Goal: Task Accomplishment & Management: Manage account settings

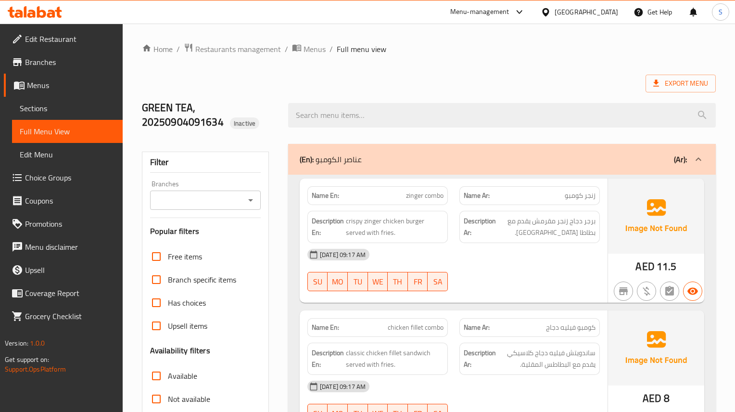
scroll to position [7340, 0]
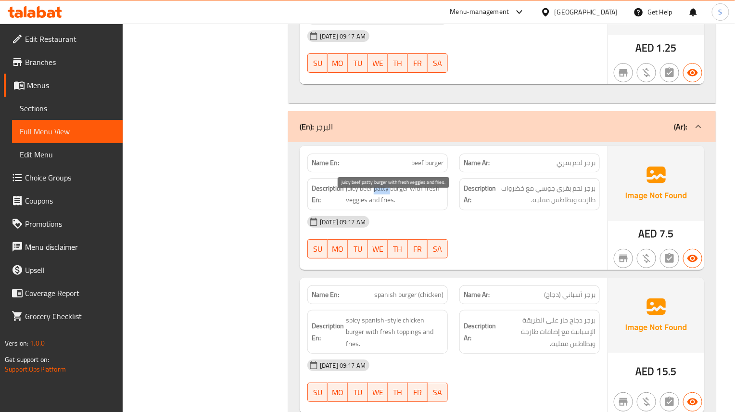
click at [383, 197] on span "juicy beef patty burger with fresh veggies and fries." at bounding box center [395, 194] width 98 height 24
click at [423, 168] on span "beef burger" at bounding box center [427, 163] width 32 height 10
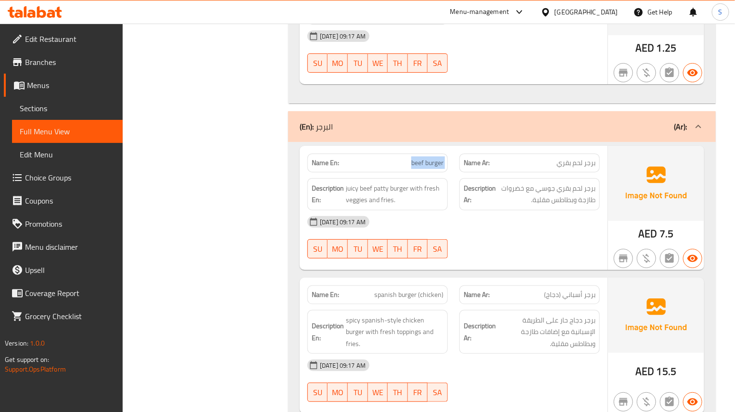
copy span "beef burger"
click at [520, 329] on span "برجر دجاج حار على الطريقة الإسبانية مع إضافات طازجة وبطاطس مقلية." at bounding box center [547, 332] width 98 height 36
click at [422, 256] on span "FR" at bounding box center [418, 249] width 13 height 14
type button "5"
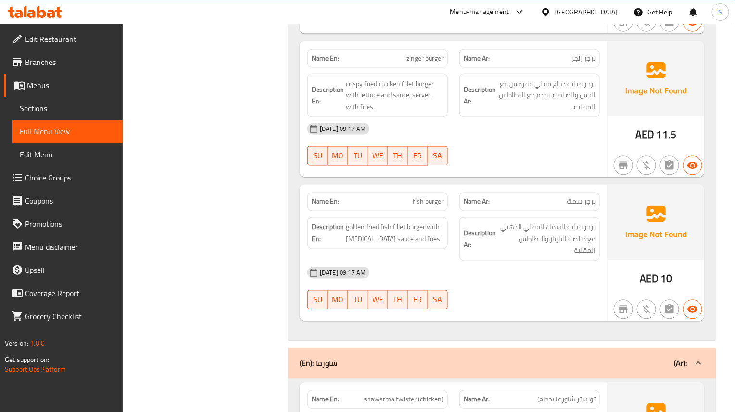
click at [442, 249] on div "Description En: golden fried fish fillet burger with tartar sauce and fries." at bounding box center [377, 233] width 140 height 32
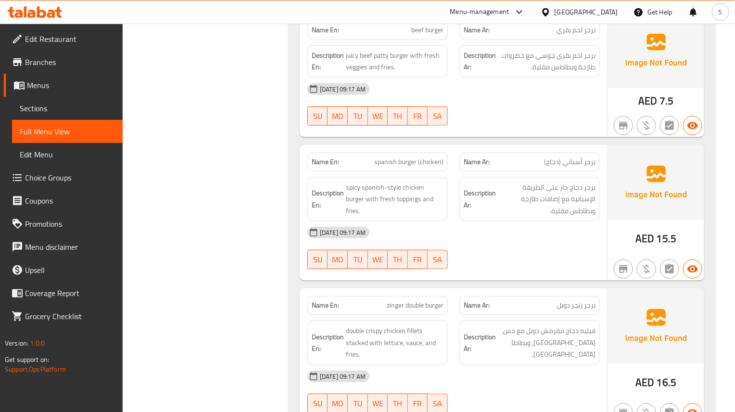
click at [450, 265] on div "SU MO TU WE TH FR SA" at bounding box center [378, 259] width 152 height 31
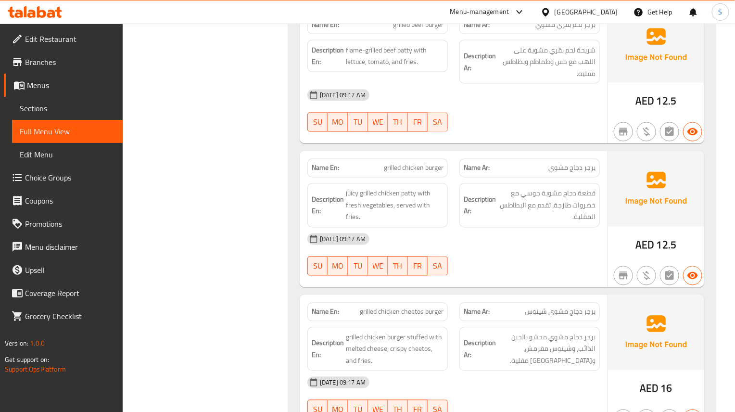
scroll to position [3634, 0]
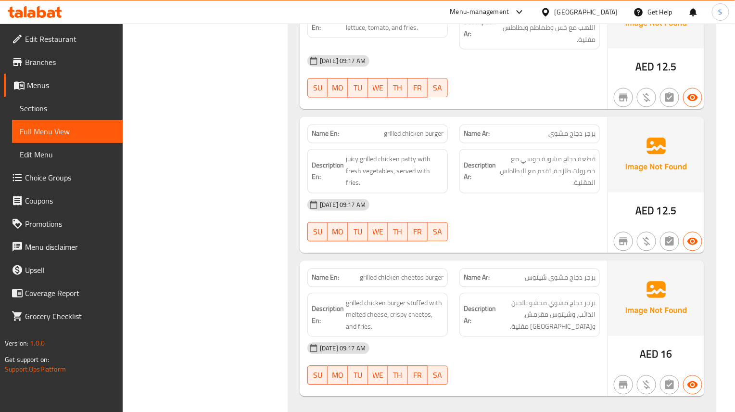
click at [425, 246] on div "SU MO TU WE TH FR SA" at bounding box center [378, 231] width 152 height 31
click at [413, 184] on span "juicy grilled chicken patty with fresh vegetables, served with fries." at bounding box center [395, 171] width 98 height 36
click at [408, 154] on span "juicy grilled chicken patty with fresh vegetables, served with fries." at bounding box center [395, 171] width 98 height 36
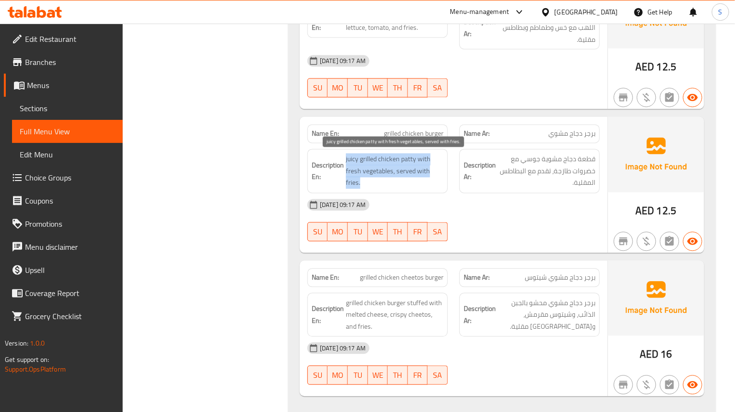
click at [408, 154] on span "juicy grilled chicken patty with fresh vegetables, served with fries." at bounding box center [395, 171] width 98 height 36
copy span "juicy grilled chicken patty with fresh vegetables, served with fries."
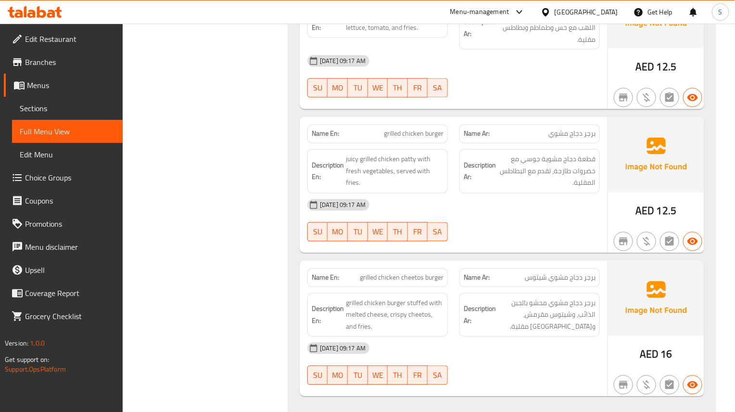
click at [578, 285] on div "Name Ar: برجر دجاج مشوي شيتوس" at bounding box center [529, 277] width 140 height 19
click at [446, 253] on div "Name En: grilled chicken burger Name Ar: برجر دجاج مشوي Description En: juicy g…" at bounding box center [454, 185] width 308 height 136
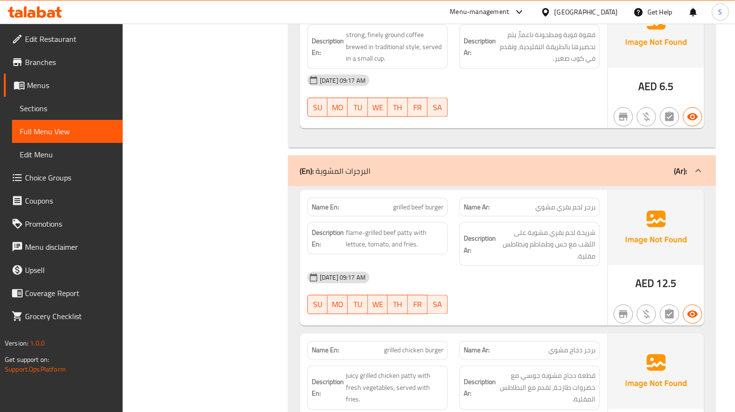
click at [450, 320] on div "Name En: grilled beef burger Name Ar: برجر لحم بقري مشوي Description En: flame-…" at bounding box center [454, 258] width 308 height 136
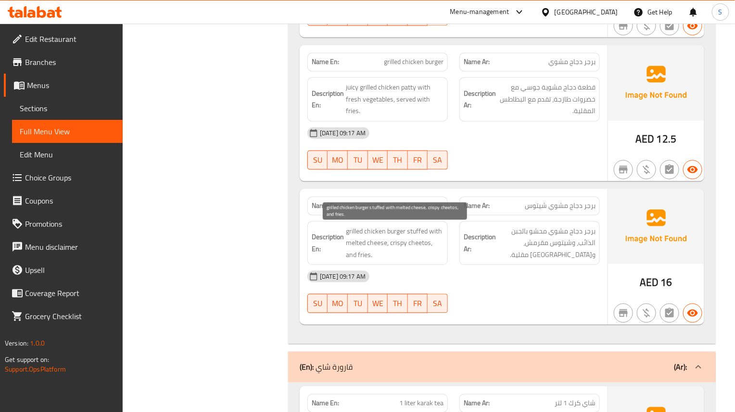
click at [405, 247] on span "grilled chicken burger stuffed with melted cheese, crispy cheetos, and fries." at bounding box center [395, 243] width 98 height 36
drag, startPoint x: 367, startPoint y: 147, endPoint x: 168, endPoint y: 2, distance: 246.5
click at [365, 142] on div "04-09-2025 09:17 AM SU MO TU WE TH FR SA" at bounding box center [454, 148] width 304 height 54
click at [452, 266] on div "04-09-2025 09:17 AM" at bounding box center [454, 276] width 304 height 23
drag, startPoint x: 607, startPoint y: 188, endPoint x: 446, endPoint y: 74, distance: 196.9
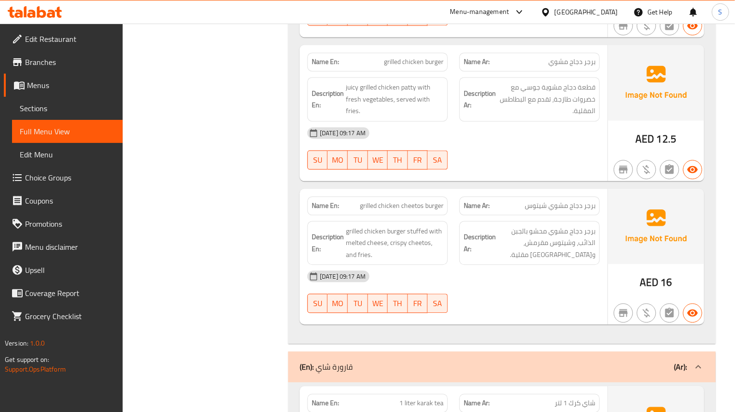
click at [607, 189] on div "Name En: grilled chicken cheetos burger Name Ar: برجر دجاج مشوي شيتوس Descripti…" at bounding box center [454, 257] width 308 height 136
click at [419, 234] on span "grilled chicken burger stuffed with melted cheese, crispy cheetos, and fries." at bounding box center [395, 243] width 98 height 36
copy span "stuffed"
click at [400, 247] on span "grilled chicken burger stuffed with melted cheese, crispy cheetos, and fries." at bounding box center [395, 243] width 98 height 36
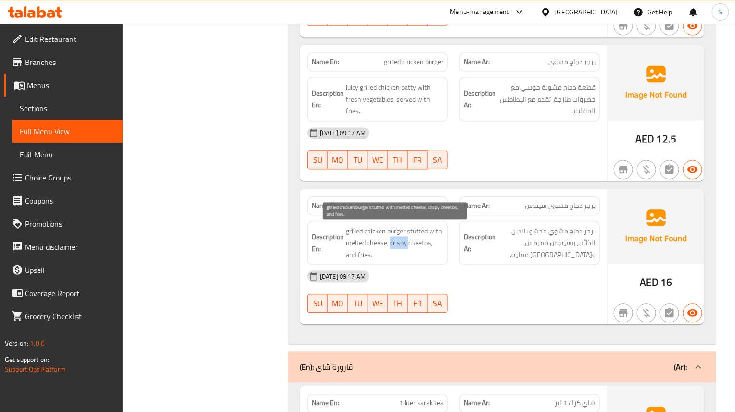
click at [400, 247] on span "grilled chicken burger stuffed with melted cheese, crispy cheetos, and fries." at bounding box center [395, 243] width 98 height 36
copy span "crispy"
click at [562, 281] on div "04-09-2025 09:17 AM" at bounding box center [454, 276] width 304 height 23
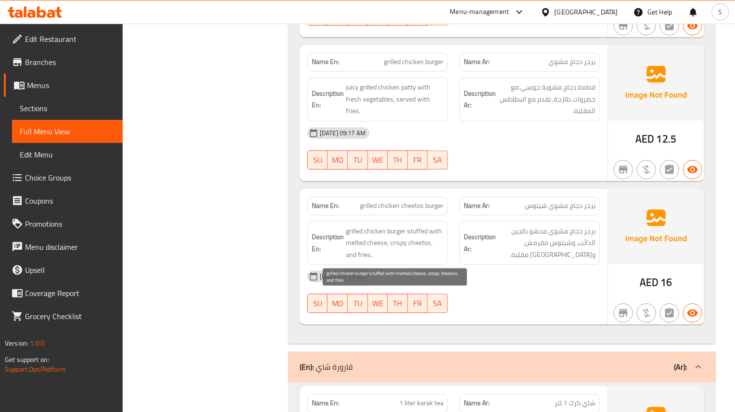
scroll to position [11598, 0]
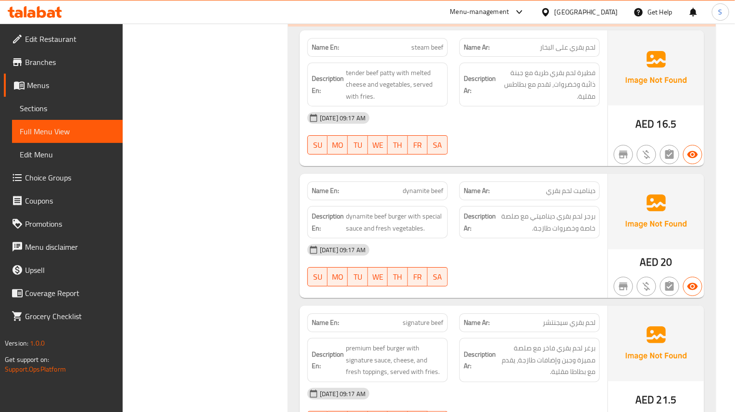
click at [472, 292] on div at bounding box center [530, 286] width 152 height 12
click at [423, 196] on span "dynamite beef" at bounding box center [423, 191] width 41 height 10
copy span "dynamite beef"
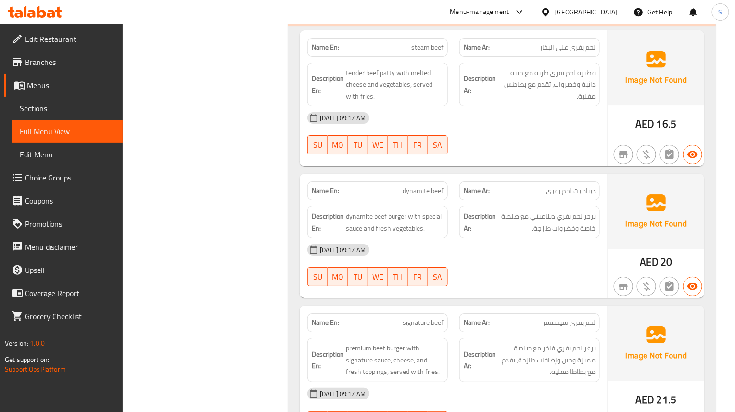
click at [481, 254] on div "04-09-2025 09:17 AM" at bounding box center [454, 249] width 304 height 23
click at [405, 261] on div "04-09-2025 09:17 AM" at bounding box center [454, 249] width 304 height 23
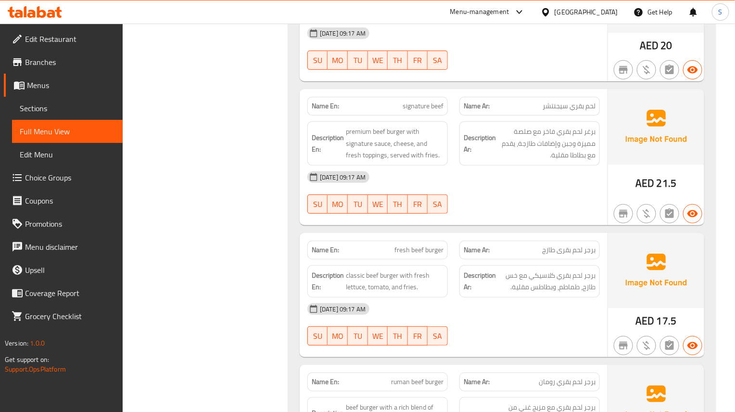
scroll to position [11886, 0]
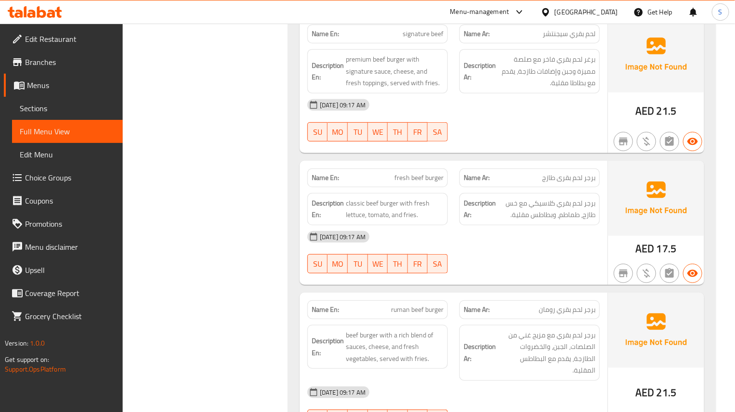
click at [535, 248] on div "04-09-2025 09:17 AM" at bounding box center [454, 236] width 304 height 23
click at [543, 303] on div "Name En: steam beef Name Ar: لحم بقري على البخار Description En: tender beef pa…" at bounding box center [502, 99] width 428 height 722
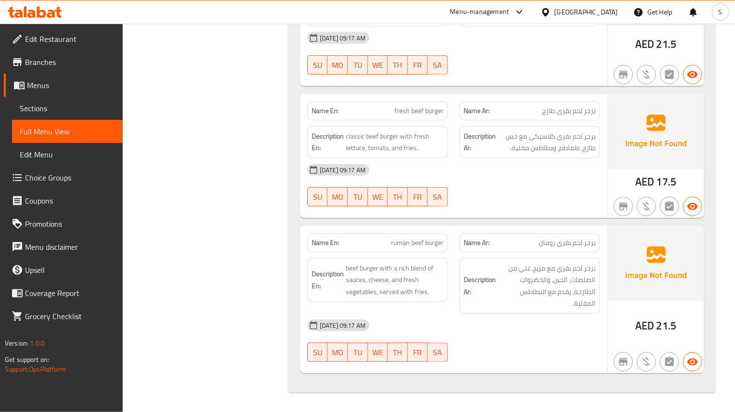
scroll to position [11971, 0]
click at [382, 289] on span "beef burger with a rich blend of sauces, cheese, and fresh vegetables, served w…" at bounding box center [395, 280] width 98 height 36
click at [559, 178] on div "04-09-2025 09:17 AM" at bounding box center [454, 169] width 304 height 23
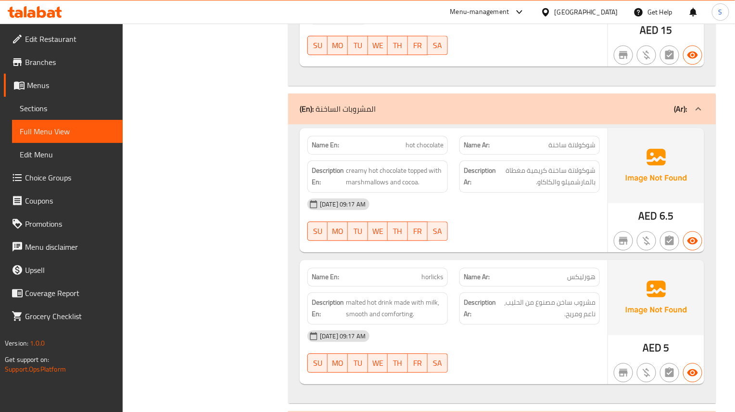
click at [491, 318] on strong "Description Ar:" at bounding box center [480, 308] width 33 height 24
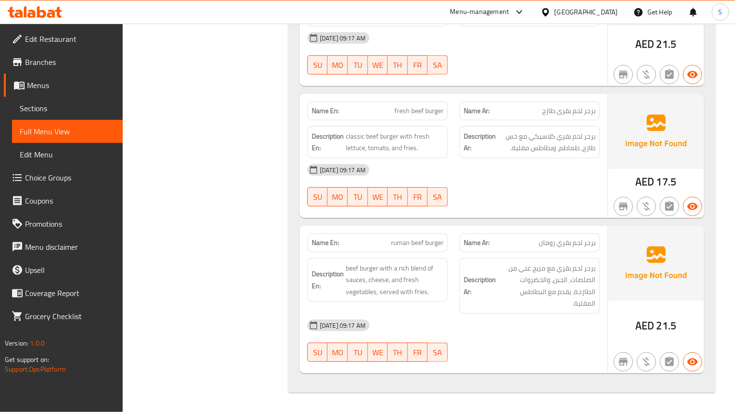
click at [400, 241] on span "ruman beef burger" at bounding box center [417, 243] width 52 height 10
copy span "ruman beef burger"
drag, startPoint x: 423, startPoint y: 264, endPoint x: 428, endPoint y: 276, distance: 12.3
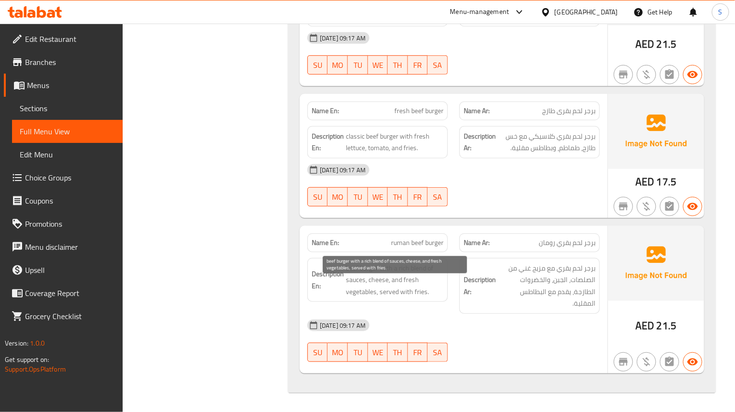
click at [423, 264] on span "beef burger with a rich blend of sauces, cheese, and fresh vegetables, served w…" at bounding box center [395, 280] width 98 height 36
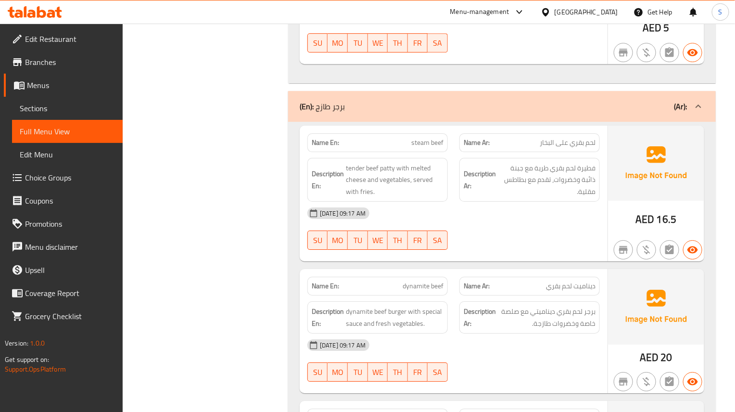
scroll to position [11526, 0]
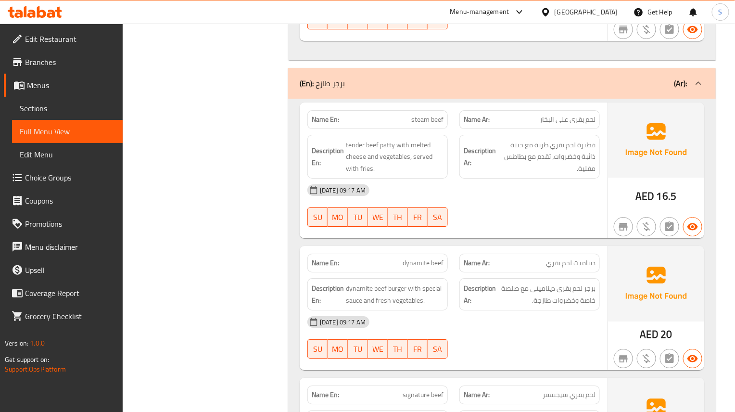
click at [416, 125] on span "steam beef" at bounding box center [427, 119] width 32 height 10
copy span "steam beef"
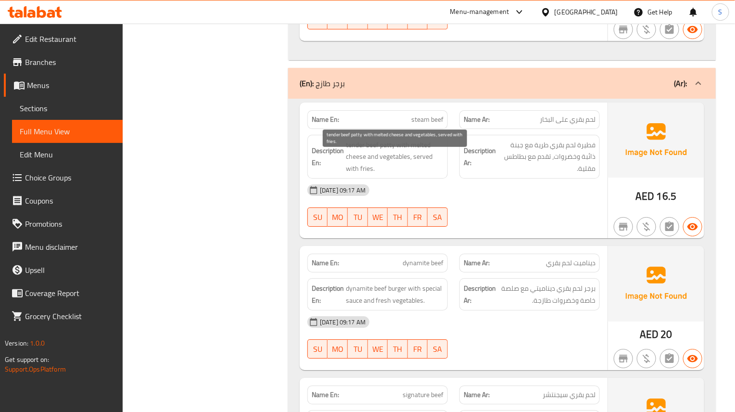
click at [389, 157] on span "tender beef patty with melted cheese and vegetables, served with fries." at bounding box center [395, 157] width 98 height 36
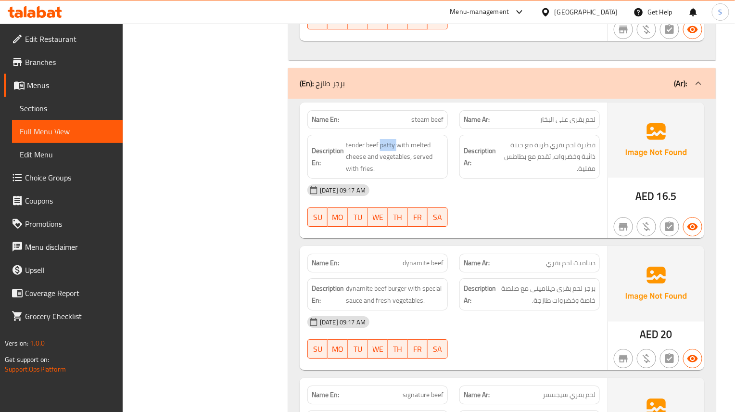
copy span "patty"
click at [535, 265] on div "Name Ar: ديناميت لحم بقري" at bounding box center [530, 263] width 152 height 30
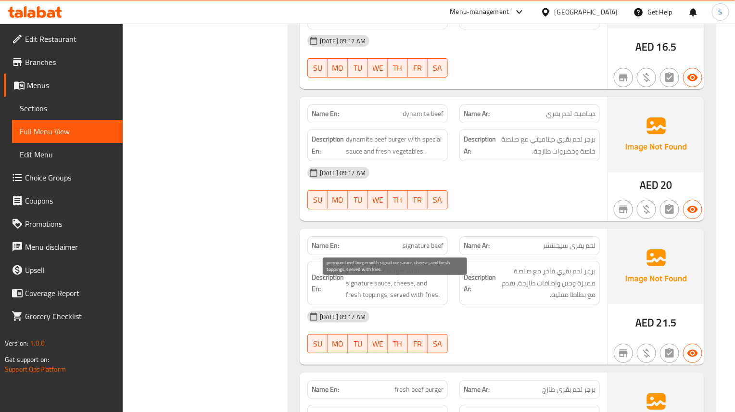
scroll to position [11747, 0]
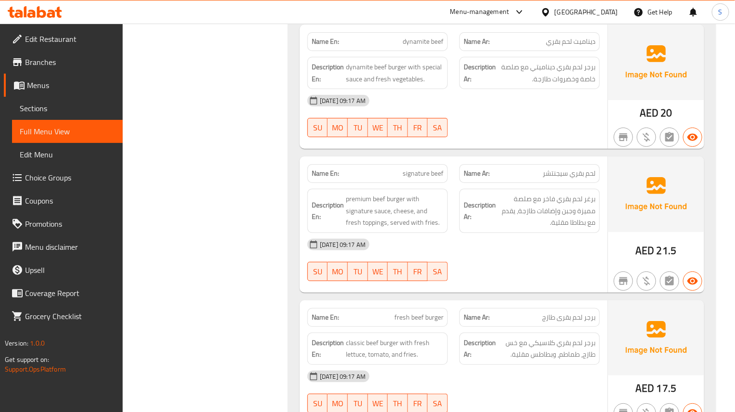
click at [444, 312] on div "Name En: steam beef Name Ar: لحم بقري على البخار Description En: tender beef pa…" at bounding box center [502, 238] width 428 height 722
type button "6"
click at [443, 279] on span "SA" at bounding box center [438, 272] width 13 height 14
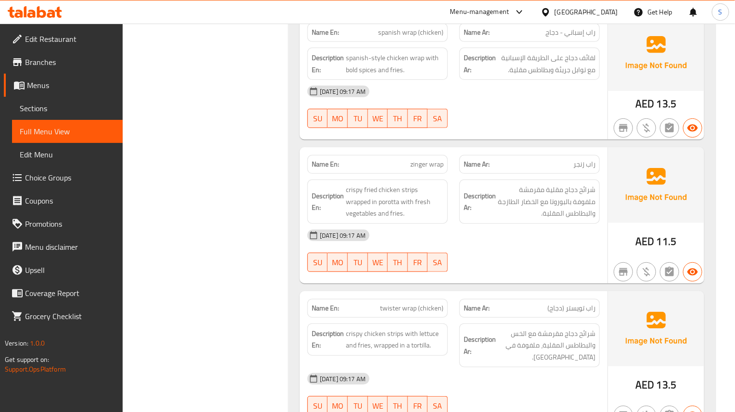
scroll to position [4585, 0]
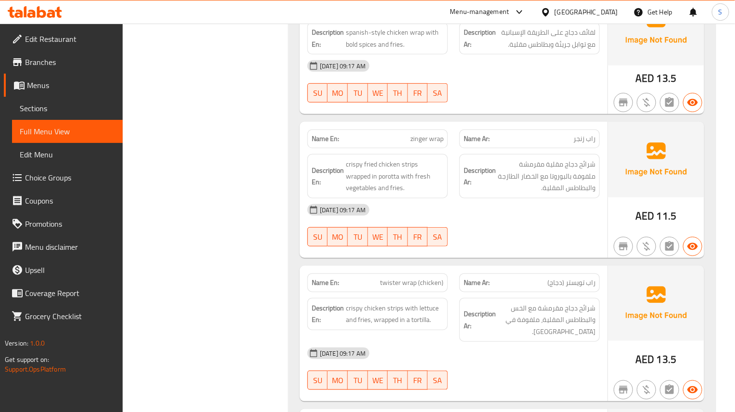
click at [381, 273] on div "Name En: twister wrap (chicken)" at bounding box center [377, 282] width 140 height 19
click at [423, 134] on span "zinger wrap" at bounding box center [426, 139] width 33 height 10
copy span "zinger wrap"
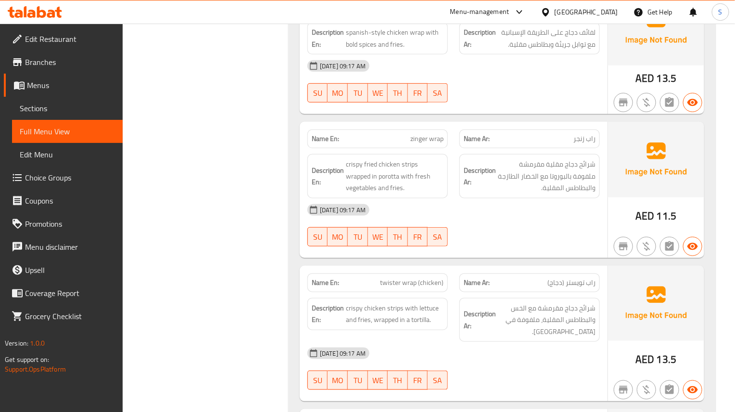
click at [380, 309] on span "crispy chicken strips with lettuce and fries, wrapped in a tortilla." at bounding box center [395, 314] width 98 height 24
drag, startPoint x: 545, startPoint y: 219, endPoint x: 517, endPoint y: 240, distance: 34.7
click at [545, 220] on div "04-09-2025 09:17 AM SU MO TU WE TH FR SA" at bounding box center [454, 225] width 304 height 54
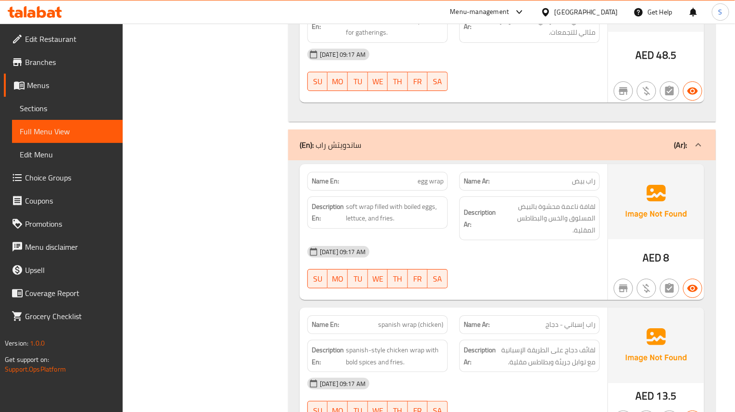
click at [429, 309] on div "Name En: spanish wrap (chicken)" at bounding box center [378, 324] width 152 height 30
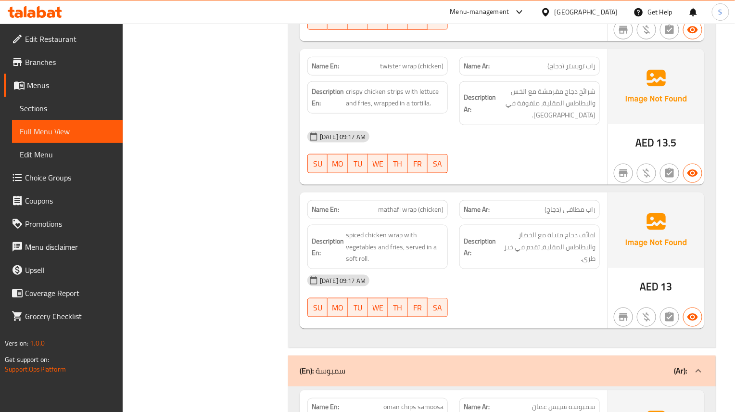
click at [465, 280] on div "04-09-2025 09:17 AM" at bounding box center [454, 280] width 304 height 23
click at [396, 207] on span "mathafi wrap (chicken)" at bounding box center [410, 209] width 65 height 10
copy span "mathafi wrap (chicken)"
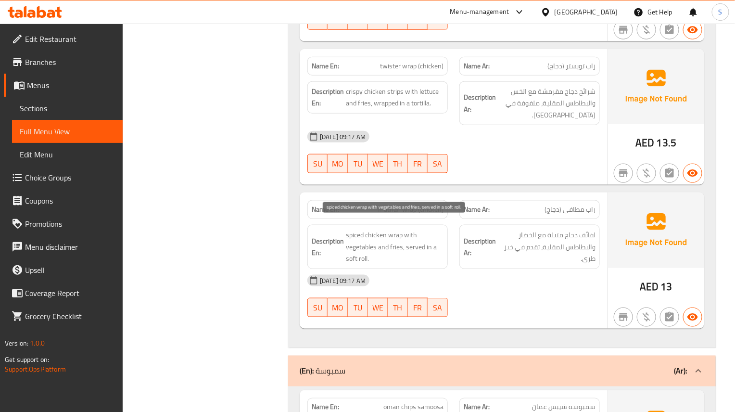
click at [364, 244] on span "spiced chicken wrap with vegetables and fries, served in a soft roll." at bounding box center [395, 247] width 98 height 36
drag, startPoint x: 404, startPoint y: 232, endPoint x: 392, endPoint y: 203, distance: 31.5
click at [404, 232] on span "spiced chicken wrap with vegetables and fries, served in a soft roll." at bounding box center [395, 247] width 98 height 36
click at [492, 257] on h6 "Description Ar: لفائف دجاج متبلة مع الخضار والبطاطس المقلية، تقدم في خبز طري." at bounding box center [530, 247] width 132 height 36
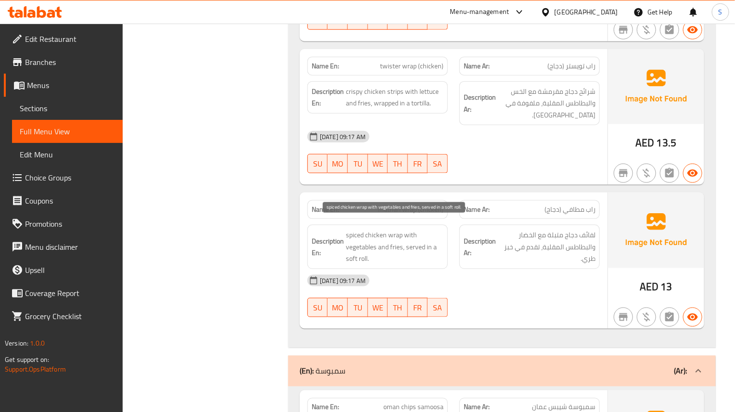
click at [424, 251] on span "spiced chicken wrap with vegetables and fries, served in a soft roll." at bounding box center [395, 247] width 98 height 36
drag, startPoint x: 494, startPoint y: 283, endPoint x: 488, endPoint y: 292, distance: 10.8
click at [493, 286] on div "04-09-2025 09:17 AM" at bounding box center [454, 280] width 304 height 23
click at [462, 205] on div "Name Ar: راب مطافي (دجاج)" at bounding box center [529, 209] width 140 height 19
click at [504, 292] on div "04-09-2025 09:17 AM SU MO TU WE TH FR SA" at bounding box center [454, 296] width 304 height 54
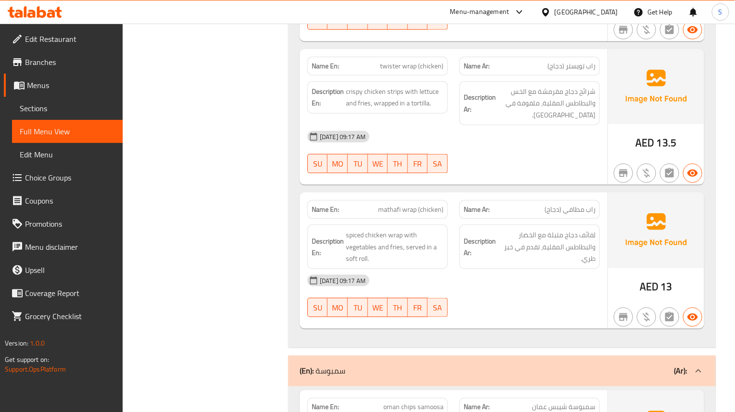
click at [361, 253] on span "spiced chicken wrap with vegetables and fries, served in a soft roll." at bounding box center [395, 247] width 98 height 36
click at [381, 305] on span "WE" at bounding box center [378, 308] width 13 height 14
type button "3"
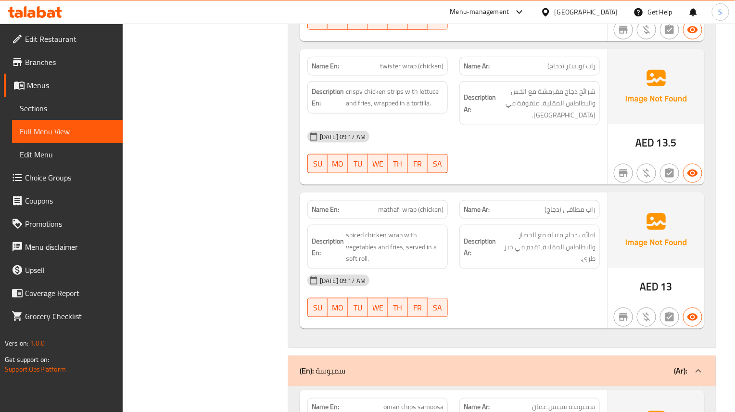
click at [439, 280] on div "04-09-2025 09:17 AM" at bounding box center [454, 280] width 304 height 23
click at [409, 205] on span "mathafi wrap (chicken)" at bounding box center [410, 209] width 65 height 10
click at [386, 274] on div "04-09-2025 09:17 AM" at bounding box center [454, 280] width 304 height 23
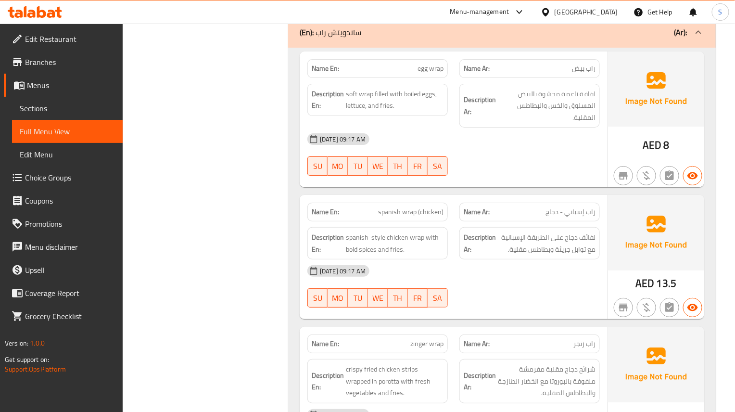
click at [475, 288] on div "04-09-2025 09:17 AM SU MO TU WE TH FR SA" at bounding box center [454, 286] width 304 height 54
click at [321, 291] on span "SU" at bounding box center [318, 298] width 12 height 14
type button "0"
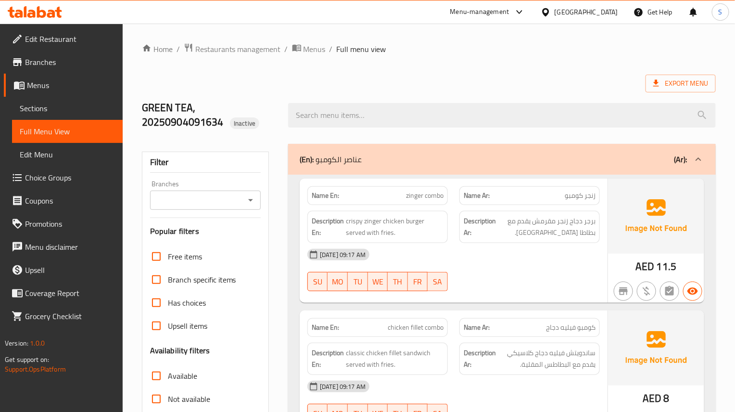
click at [406, 293] on div "SU MO TU WE TH FR SA" at bounding box center [378, 281] width 152 height 31
click at [445, 283] on button "SA" at bounding box center [438, 281] width 20 height 19
type button "6"
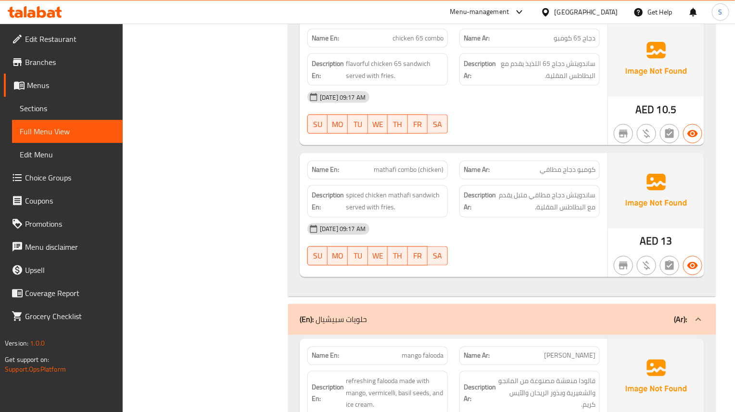
click at [360, 217] on div "Description En: spiced chicken mathafi sandwich served with fries." at bounding box center [377, 201] width 140 height 32
click at [555, 140] on div at bounding box center [530, 134] width 152 height 12
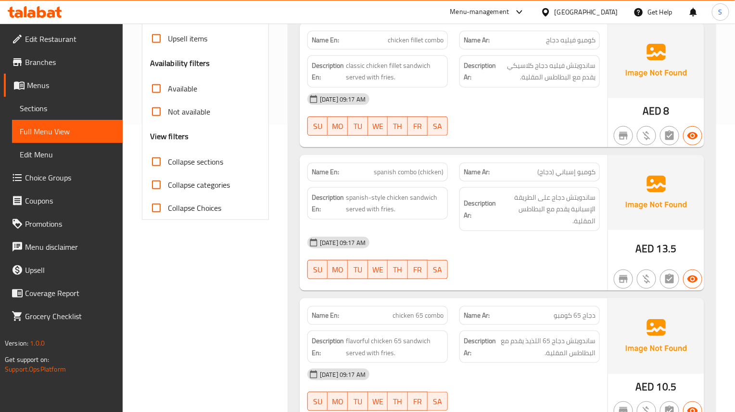
click at [486, 191] on div "Description Ar: ساندويتش دجاج على الطريقة الإسبانية يقدم مع البطاطس المقلية." at bounding box center [529, 209] width 140 height 44
click at [510, 303] on div "Name Ar: دجاج 65 كومبو" at bounding box center [530, 315] width 152 height 30
click at [367, 254] on div "04-09-2025 09:17 AM" at bounding box center [454, 242] width 304 height 23
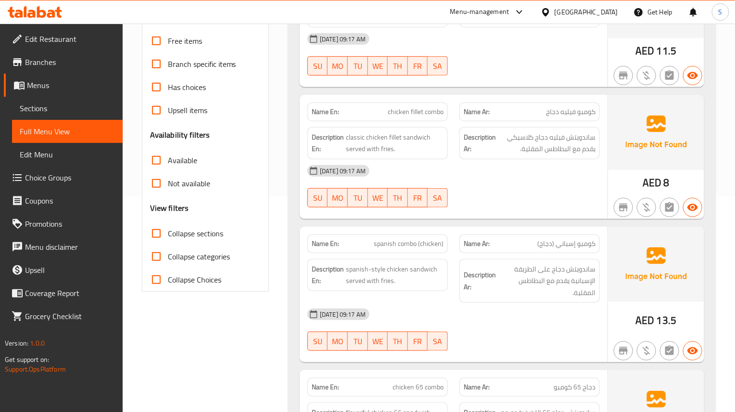
scroll to position [215, 0]
click at [413, 254] on div "Name En: spanish combo (chicken)" at bounding box center [377, 244] width 140 height 19
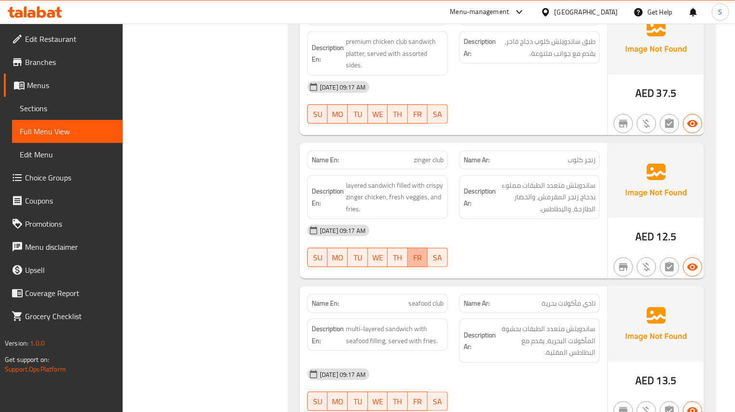
click at [412, 262] on span "FR" at bounding box center [418, 258] width 13 height 14
type button "5"
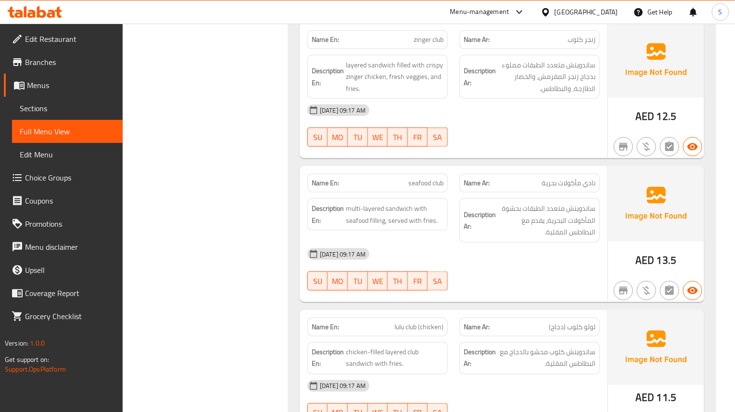
scroll to position [10707, 0]
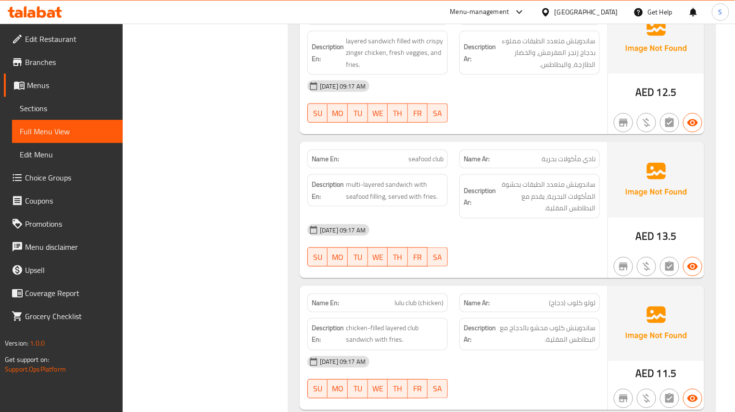
click at [442, 164] on span "seafood club" at bounding box center [425, 159] width 35 height 10
click at [592, 164] on span "نادي مأكولات بحرية" at bounding box center [569, 159] width 54 height 10
click at [489, 237] on div "04-09-2025 09:17 AM" at bounding box center [454, 229] width 304 height 23
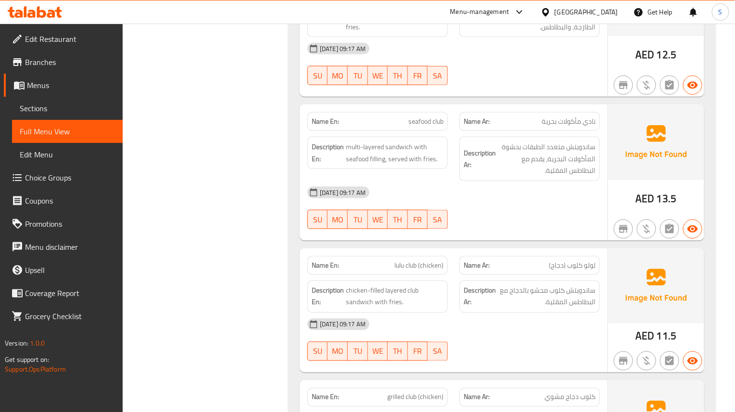
scroll to position [10779, 0]
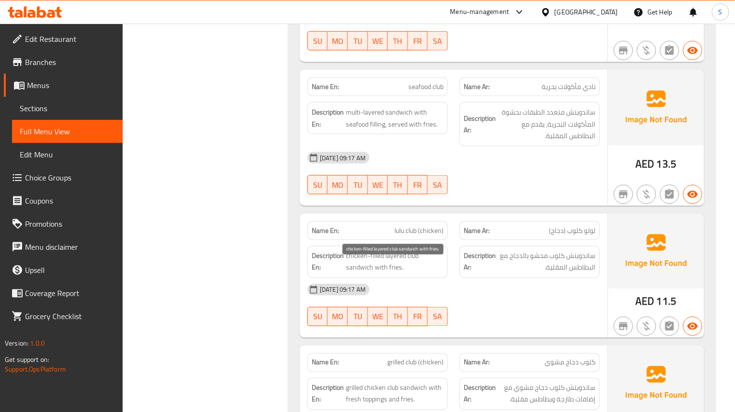
click at [388, 264] on span "chicken-filled layered club sandwich with fries." at bounding box center [395, 262] width 98 height 24
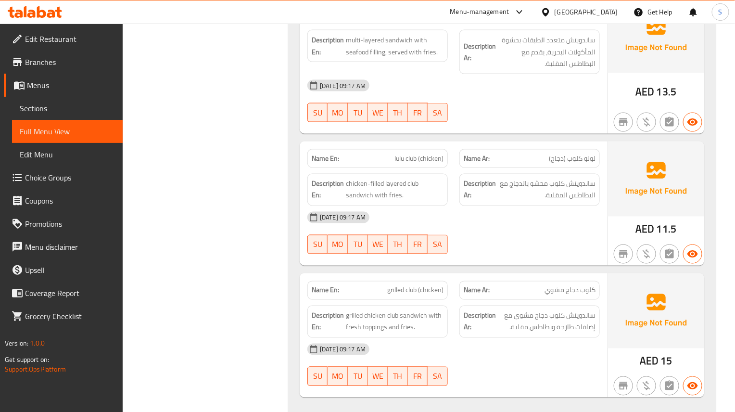
click at [390, 243] on div "SU MO TU WE TH FR SA" at bounding box center [378, 244] width 152 height 31
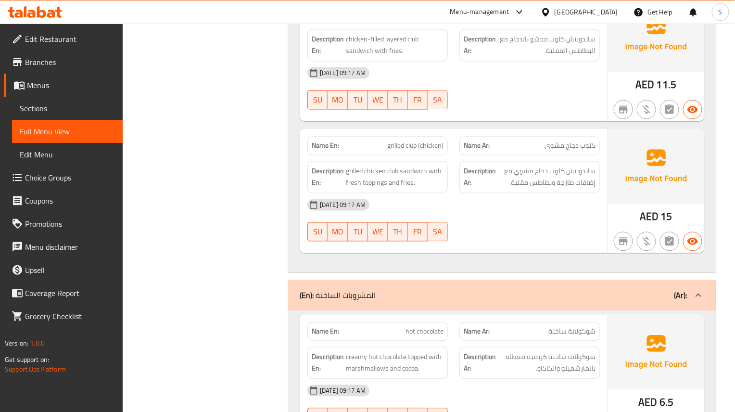
click at [369, 210] on span "04-09-2025 09:17 AM" at bounding box center [342, 205] width 53 height 9
click at [434, 216] on div "04-09-2025 09:17 AM" at bounding box center [454, 204] width 304 height 23
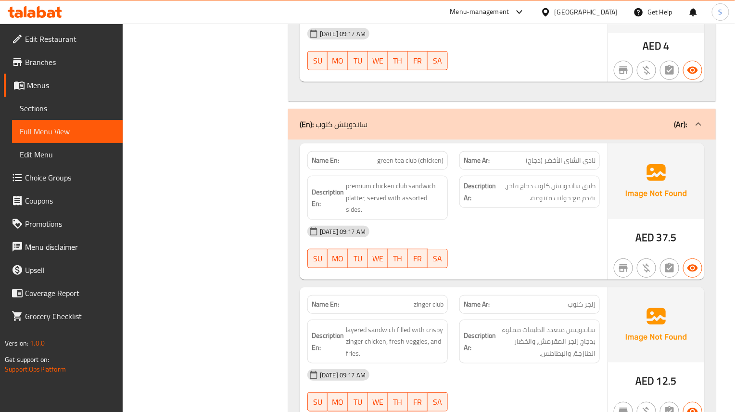
click at [415, 165] on span "green tea club (chicken)" at bounding box center [410, 160] width 66 height 10
click at [374, 161] on div "Name En: green tea club (chicken)" at bounding box center [377, 160] width 140 height 19
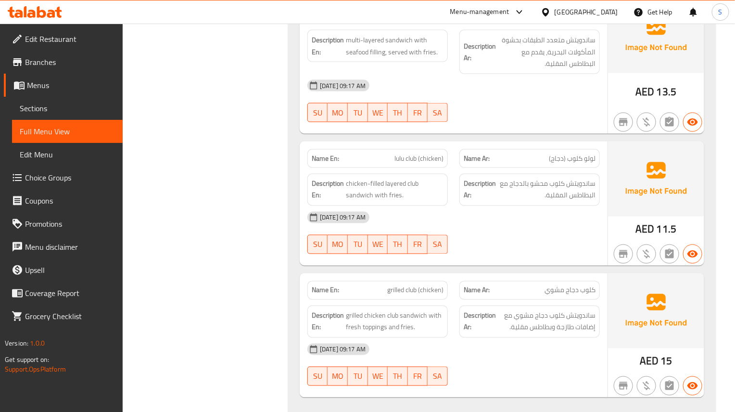
scroll to position [10779, 0]
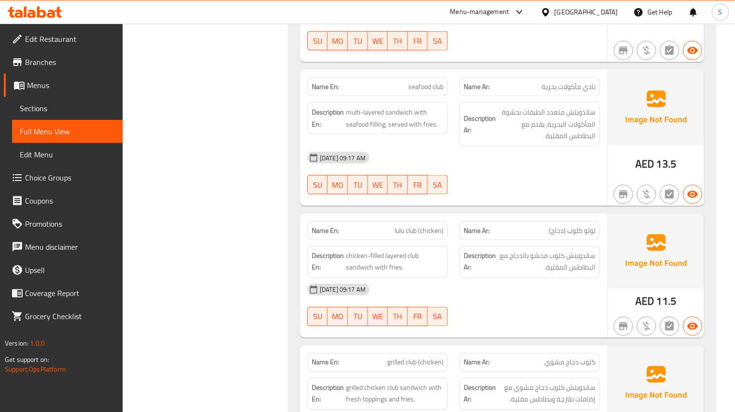
click at [427, 92] on span "seafood club" at bounding box center [425, 87] width 35 height 10
click at [452, 200] on div "SU MO TU WE TH FR SA" at bounding box center [378, 184] width 152 height 31
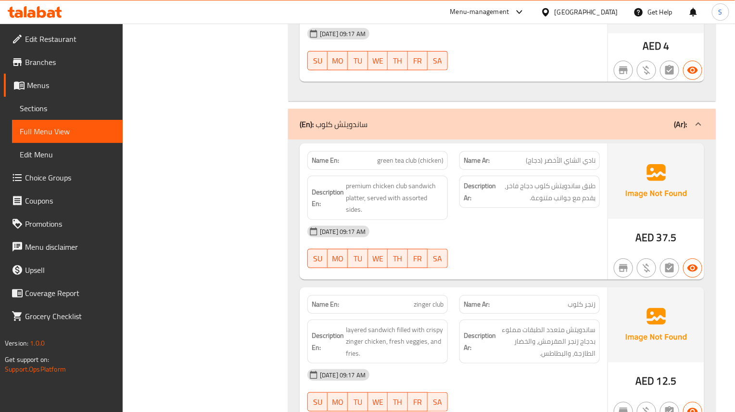
click at [361, 236] on span "04-09-2025 09:17 AM" at bounding box center [342, 231] width 53 height 9
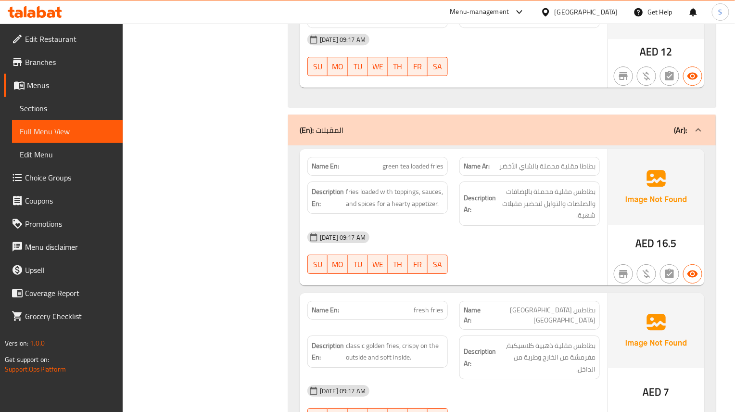
click at [416, 171] on span "green tea loaded fries" at bounding box center [412, 166] width 61 height 10
drag, startPoint x: 409, startPoint y: 174, endPoint x: 376, endPoint y: 175, distance: 33.2
click at [376, 171] on p "Name En: green tea loaded fries" at bounding box center [378, 166] width 132 height 10
click at [387, 170] on span "green tea loaded fries" at bounding box center [412, 166] width 61 height 10
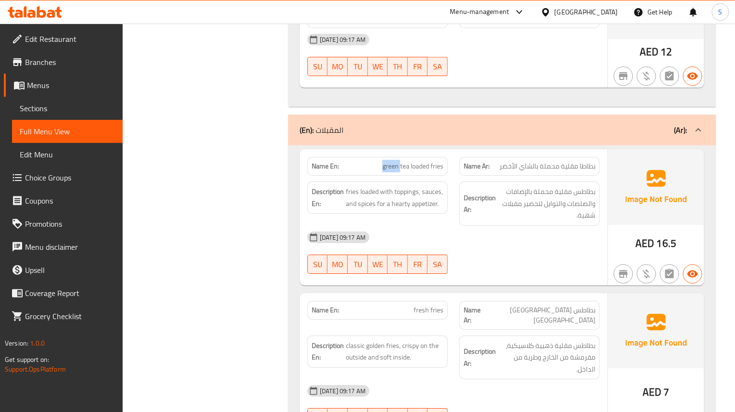
click at [387, 170] on span "green tea loaded fries" at bounding box center [412, 166] width 61 height 10
click at [422, 171] on span "green tea loaded fries" at bounding box center [412, 166] width 61 height 10
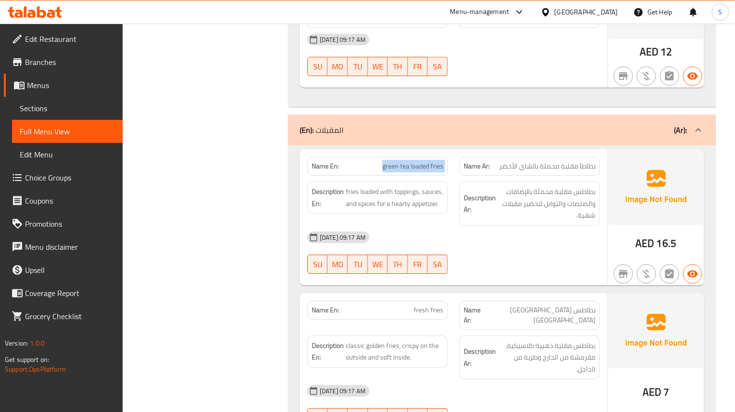
click at [418, 171] on span "green tea loaded fries" at bounding box center [412, 166] width 61 height 10
click at [417, 171] on span "green tea loaded fries" at bounding box center [412, 166] width 61 height 10
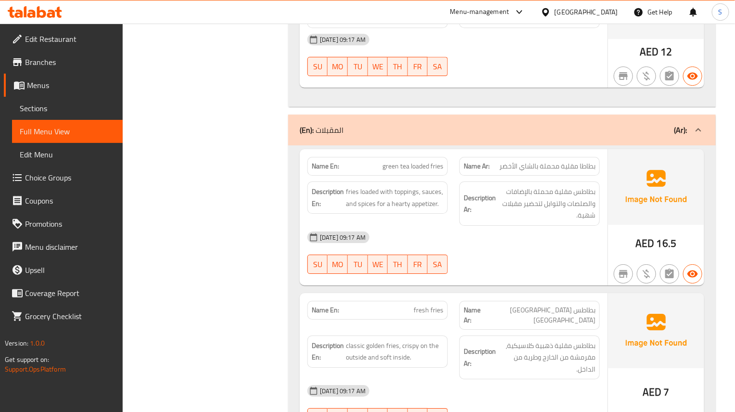
click at [458, 280] on div at bounding box center [530, 274] width 152 height 12
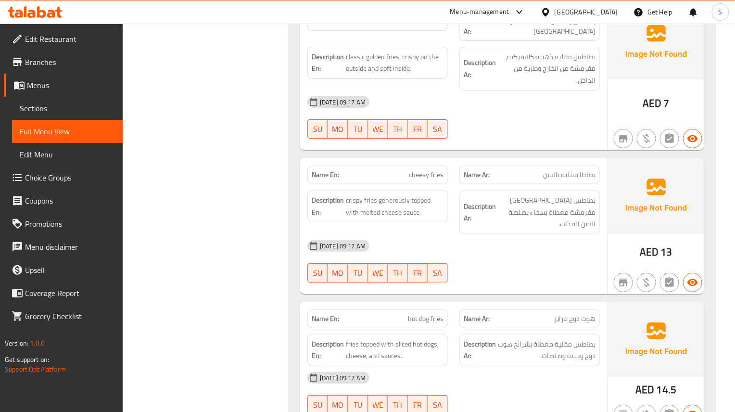
click at [428, 304] on div "Name En: hot dog fries" at bounding box center [378, 319] width 152 height 30
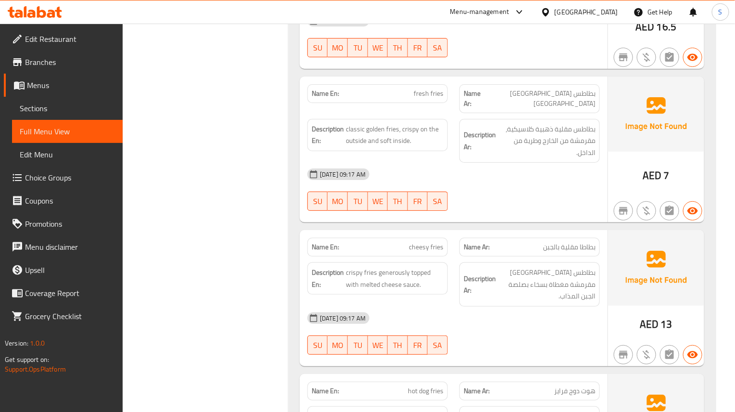
click at [417, 309] on div "04-09-2025 09:17 AM" at bounding box center [454, 317] width 304 height 23
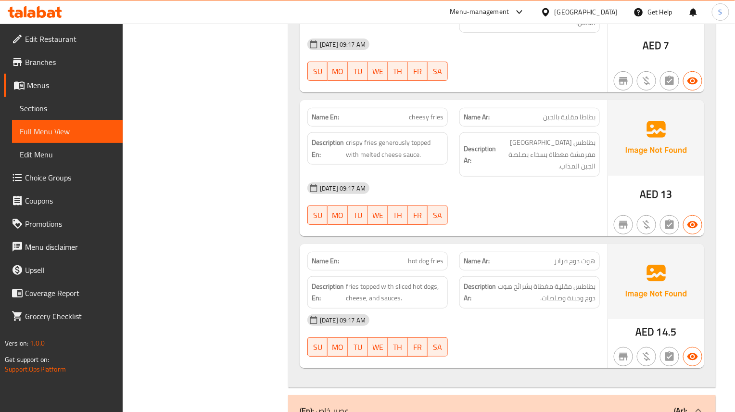
scroll to position [1598, 0]
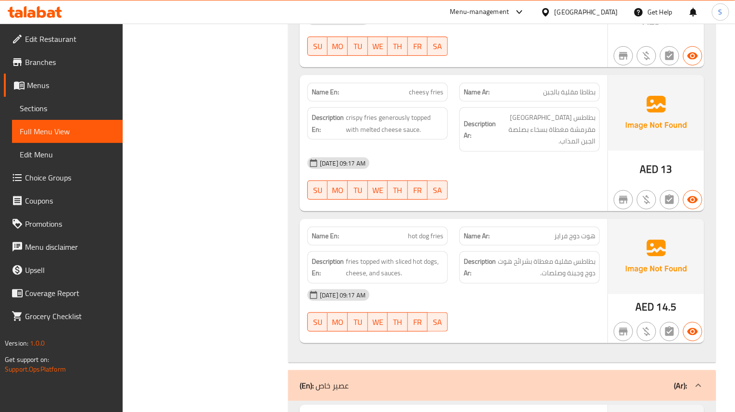
click at [446, 221] on div "Name En: hot dog fries" at bounding box center [378, 236] width 152 height 30
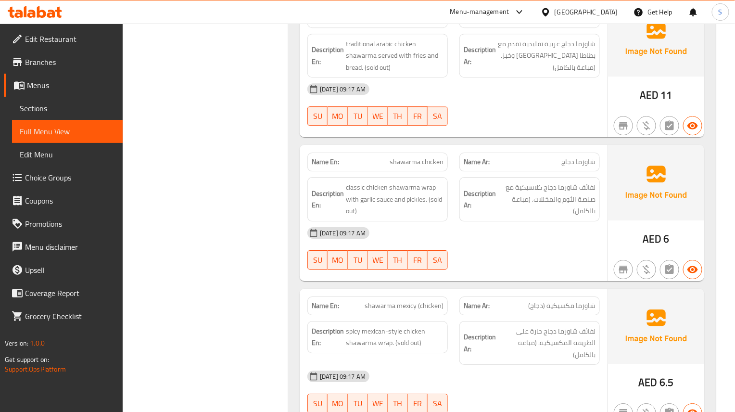
click at [379, 281] on div "Name En: shawarma chicken Name Ar: شاورما دجاج Description En: classic chicken …" at bounding box center [454, 213] width 308 height 136
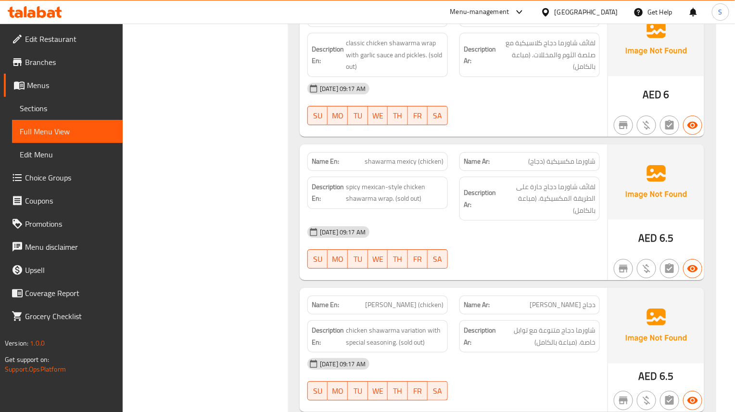
scroll to position [8725, 0]
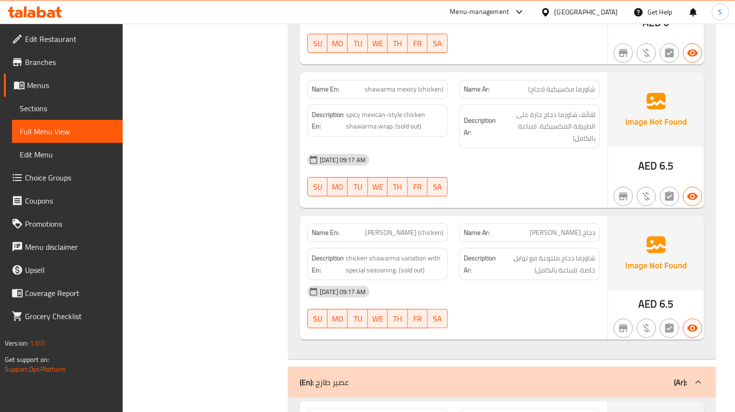
click at [449, 234] on div "Name En: hassan mathar (chicken)" at bounding box center [378, 232] width 152 height 30
click at [462, 135] on div "Description Ar: لفائف شاورما دجاج حارة على الطريقة المكسيكية. (مباعة بالكامل)" at bounding box center [529, 126] width 140 height 44
click at [492, 266] on strong "Description Ar:" at bounding box center [480, 264] width 32 height 24
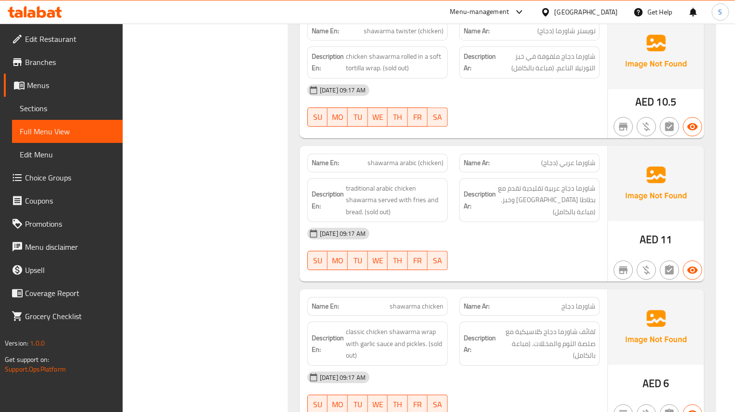
drag, startPoint x: 441, startPoint y: 289, endPoint x: 438, endPoint y: 302, distance: 13.3
click at [442, 292] on div "Name En: shawarma twister (chicken) Name Ar: تويستر شاورما (دجاج) Description E…" at bounding box center [502, 365] width 428 height 710
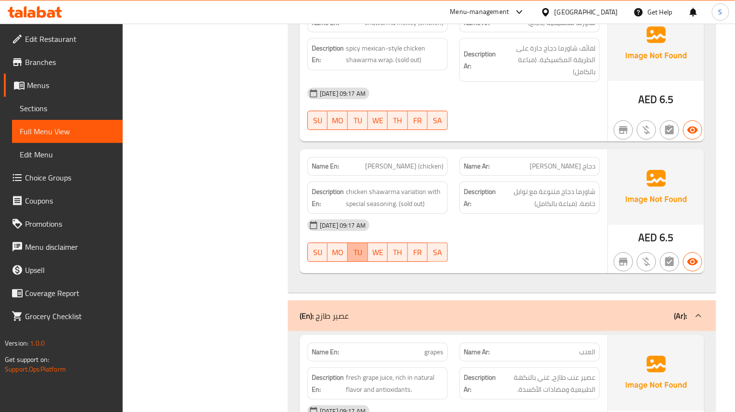
click at [349, 260] on button "TU" at bounding box center [358, 251] width 20 height 19
type button "2"
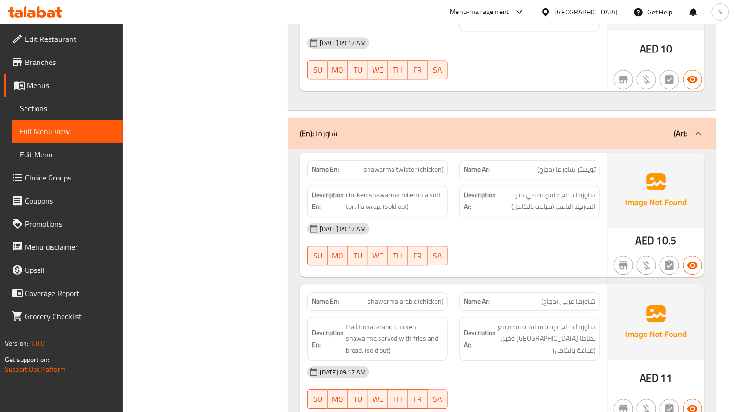
click at [400, 263] on span "TH" at bounding box center [398, 256] width 13 height 14
type button "4"
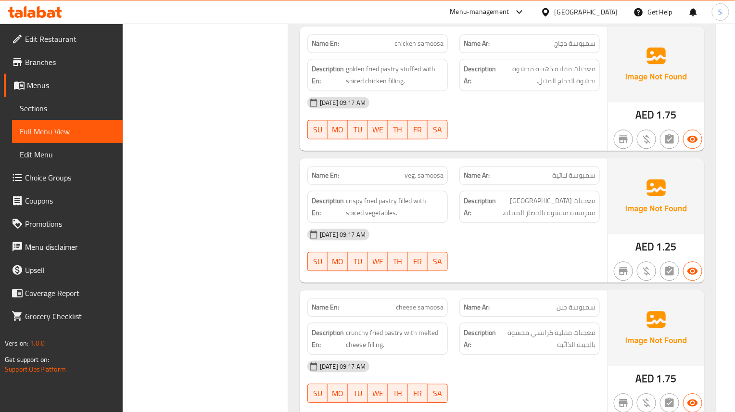
click at [449, 260] on div "SU MO TU WE TH FR SA" at bounding box center [378, 261] width 152 height 31
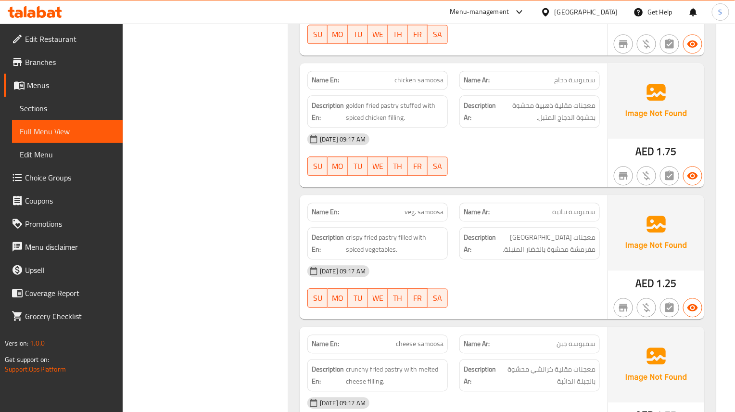
scroll to position [5236, 0]
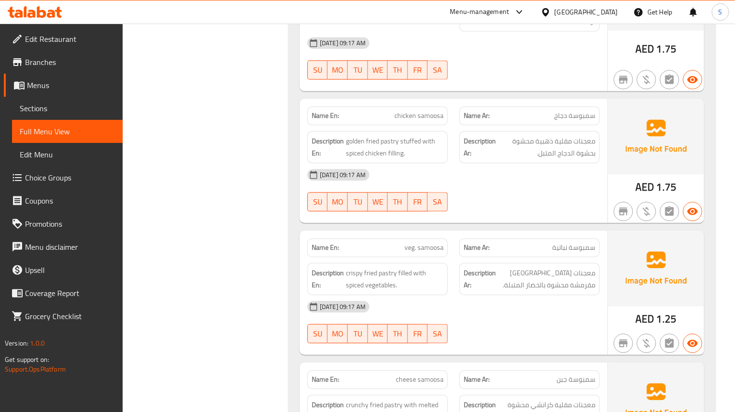
click at [429, 238] on div "Name En: veg. samoosa" at bounding box center [377, 247] width 140 height 19
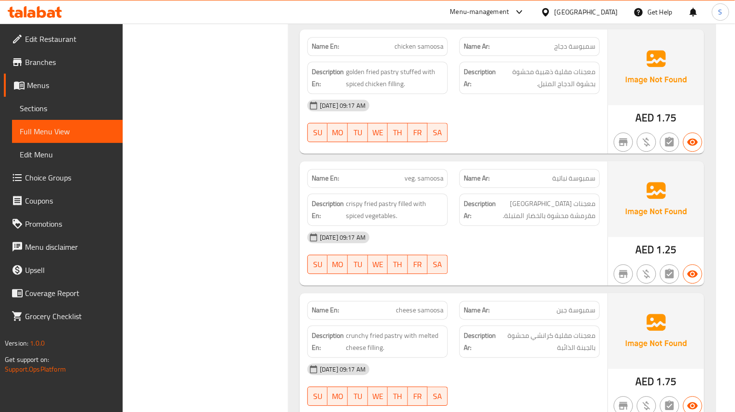
scroll to position [5392, 0]
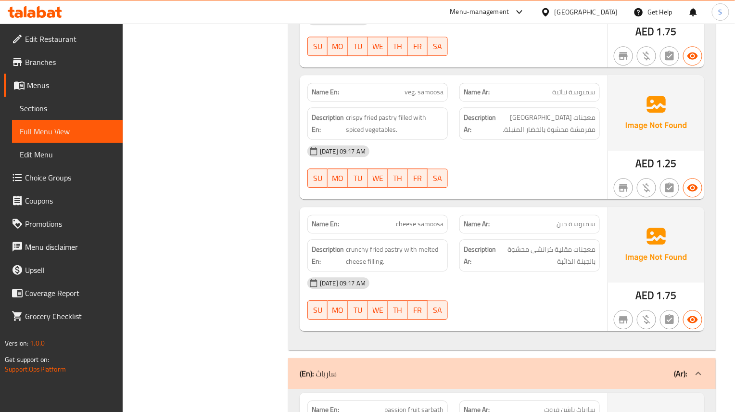
click at [426, 227] on span "cheese samoosa" at bounding box center [420, 224] width 48 height 10
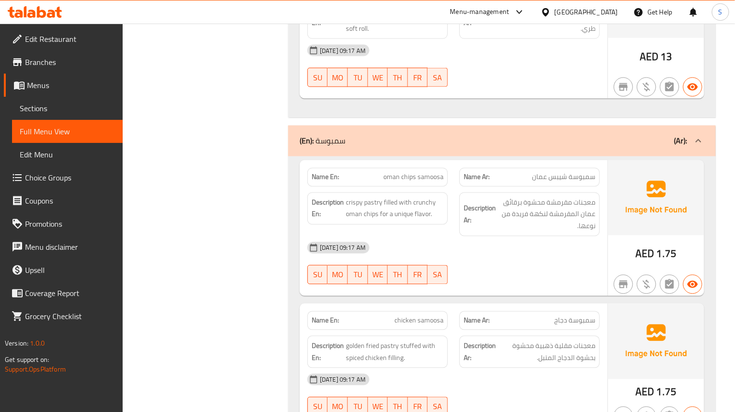
click at [472, 316] on strong "Name Ar:" at bounding box center [477, 321] width 26 height 10
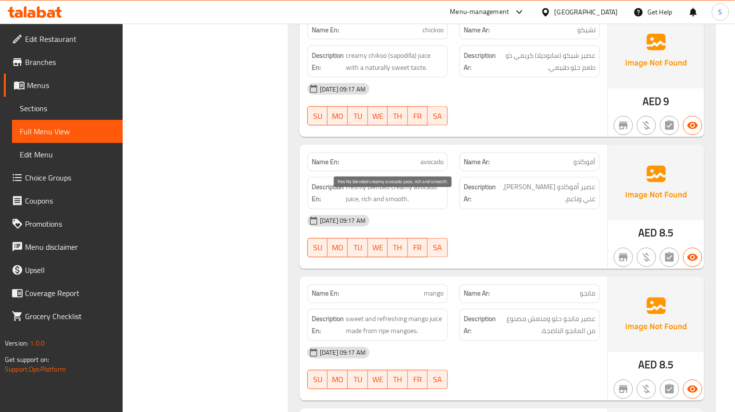
click at [380, 203] on span "freshly blended creamy avocado juice, rich and smooth." at bounding box center [395, 193] width 98 height 24
click at [370, 257] on button "WE" at bounding box center [378, 247] width 20 height 19
type button "3"
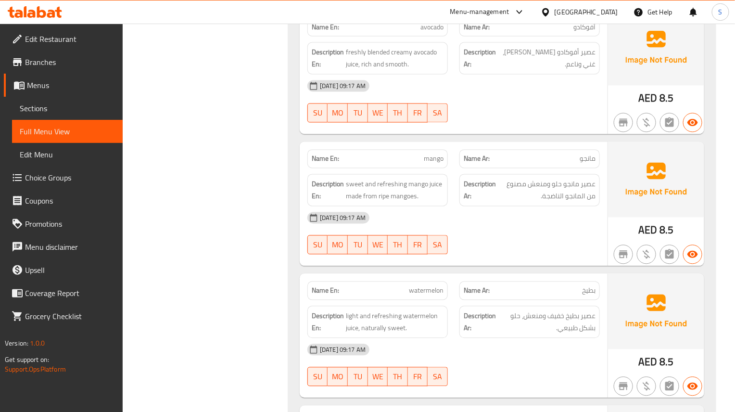
scroll to position [9521, 0]
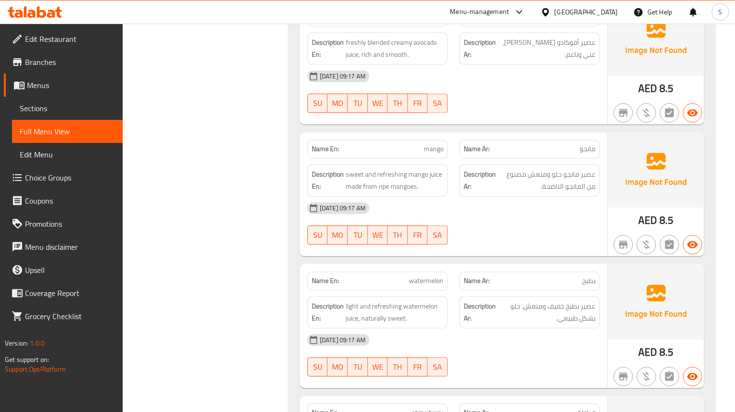
click at [520, 251] on div at bounding box center [530, 245] width 152 height 12
click at [456, 251] on div at bounding box center [530, 245] width 152 height 12
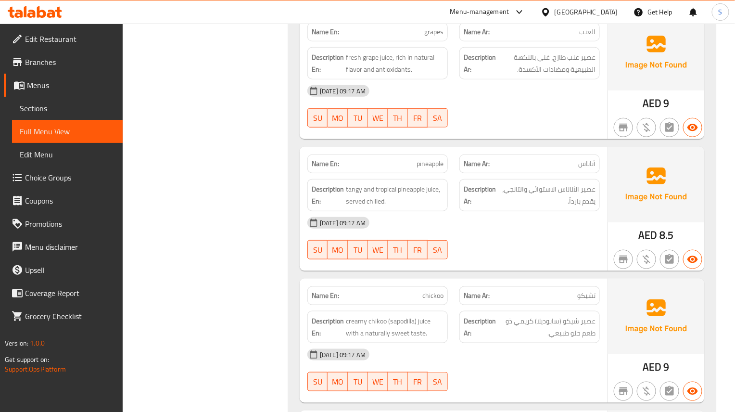
click at [501, 257] on div "04-09-2025 09:17 AM SU MO TU WE TH FR SA" at bounding box center [454, 238] width 304 height 54
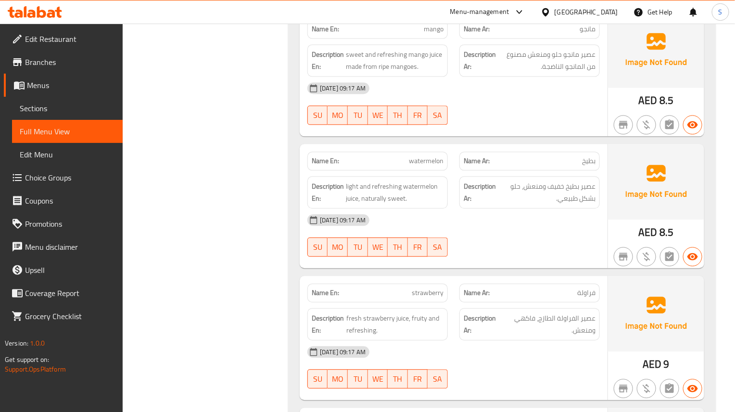
click at [358, 254] on span "TU" at bounding box center [358, 247] width 13 height 14
type button "2"
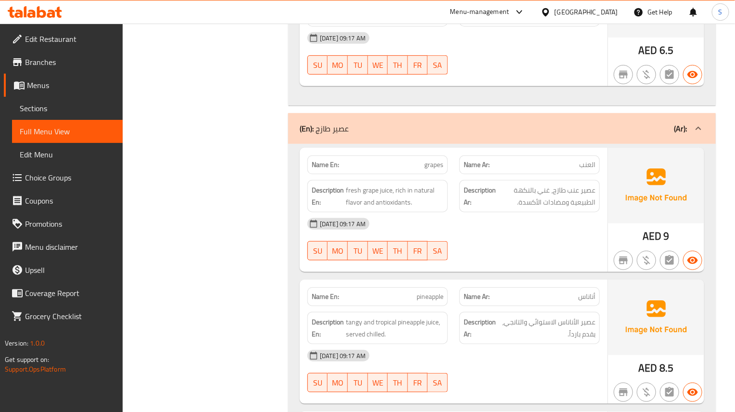
click at [413, 258] on span "FR" at bounding box center [418, 251] width 13 height 14
type button "5"
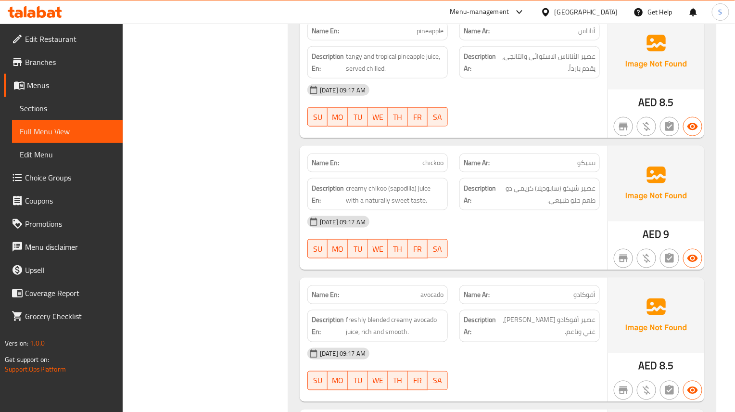
click at [543, 264] on div at bounding box center [530, 259] width 152 height 12
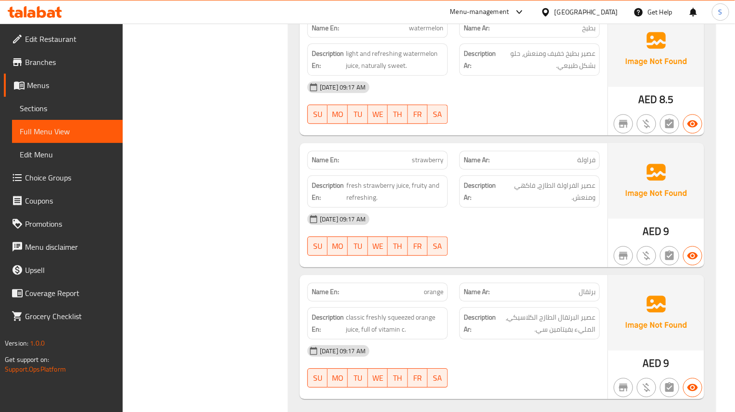
click at [476, 253] on div "04-09-2025 09:17 AM SU MO TU WE TH FR SA" at bounding box center [454, 234] width 304 height 54
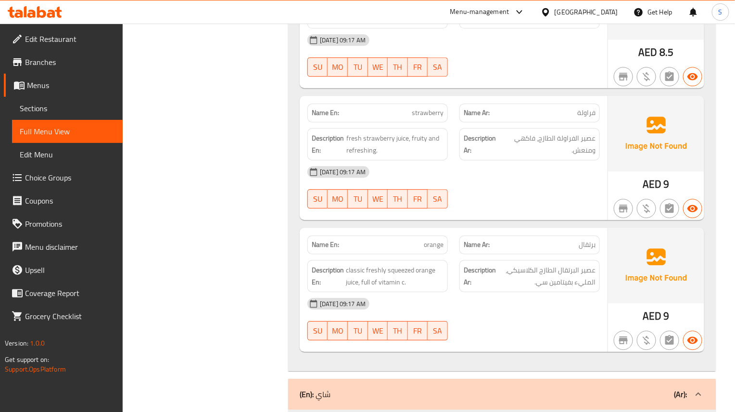
scroll to position [9846, 0]
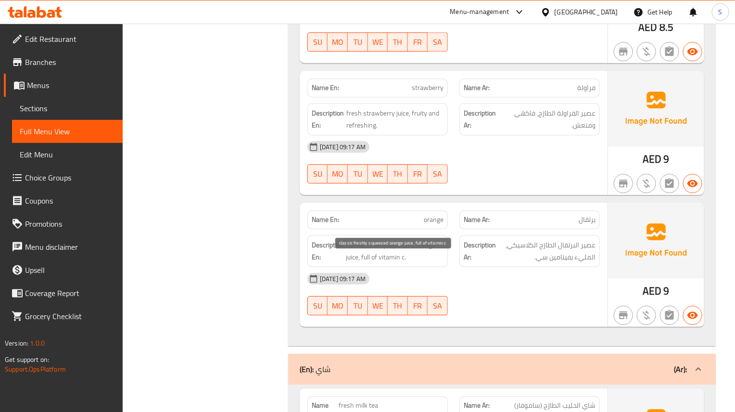
click at [400, 263] on span "classic freshly squeezed orange juice, full of vitamin c." at bounding box center [395, 251] width 98 height 24
click at [436, 229] on div "Name En: orange" at bounding box center [377, 219] width 140 height 19
click at [491, 229] on div "Name Ar: برتقال" at bounding box center [529, 219] width 140 height 19
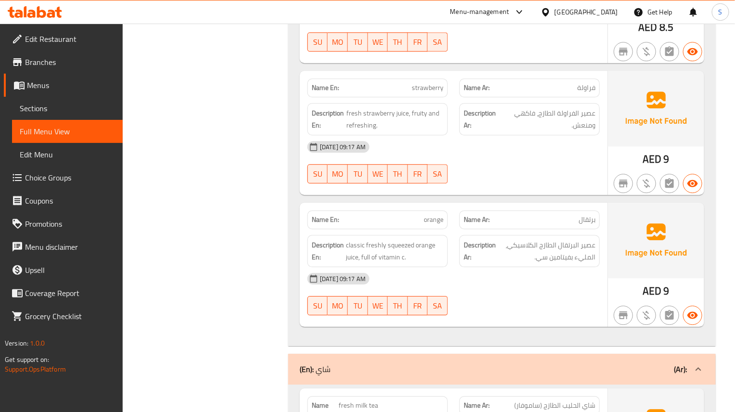
scroll to position [2510, 0]
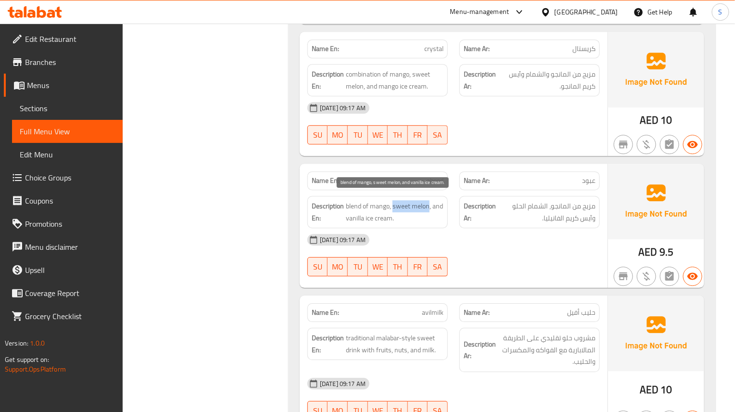
drag, startPoint x: 429, startPoint y: 201, endPoint x: 393, endPoint y: 202, distance: 36.6
click at [393, 202] on span "blend of mango, sweet melon, and vanilla ice cream." at bounding box center [395, 212] width 98 height 24
click at [445, 240] on div "04-09-2025 09:17 AM" at bounding box center [454, 239] width 304 height 23
drag, startPoint x: 475, startPoint y: 205, endPoint x: 366, endPoint y: 34, distance: 203.8
click at [447, 164] on div "Name En: abood Name Ar: عبود Description En: blend of mango, sweet melon, and v…" at bounding box center [454, 226] width 308 height 124
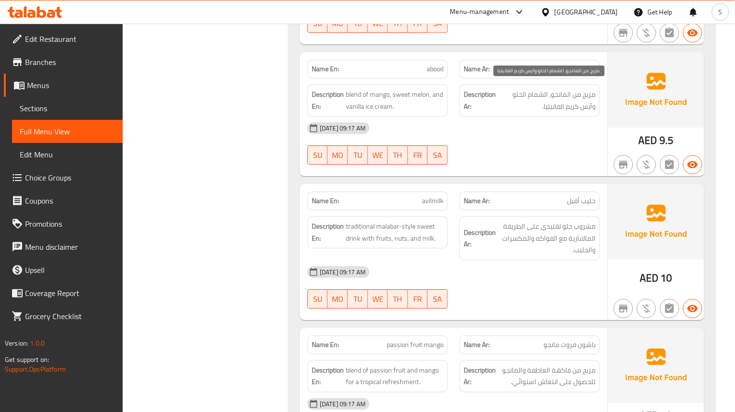
scroll to position [2654, 0]
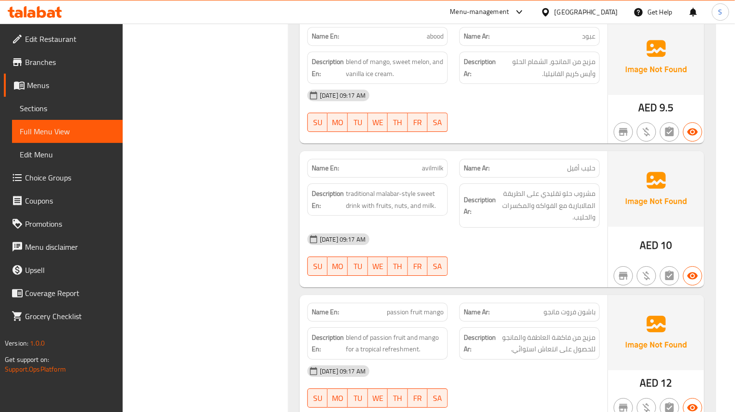
click at [312, 188] on strong "Description En:" at bounding box center [328, 200] width 32 height 24
click at [410, 208] on div "Description En: traditional malabar-style sweet drink with fruits, nuts, and mi…" at bounding box center [377, 199] width 140 height 32
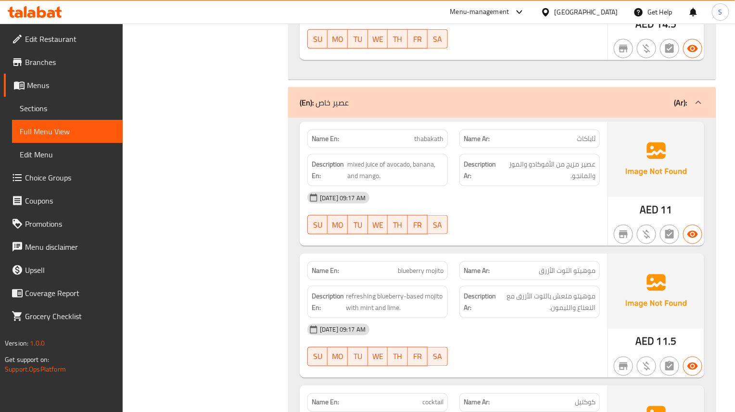
scroll to position [1906, 0]
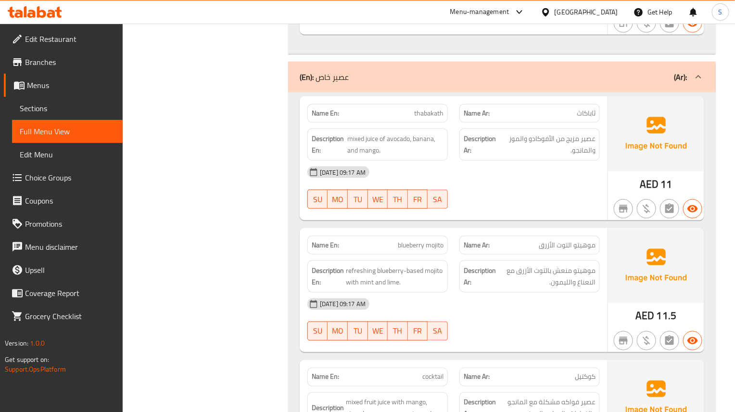
click at [429, 321] on button "SA" at bounding box center [438, 330] width 20 height 19
type button "6"
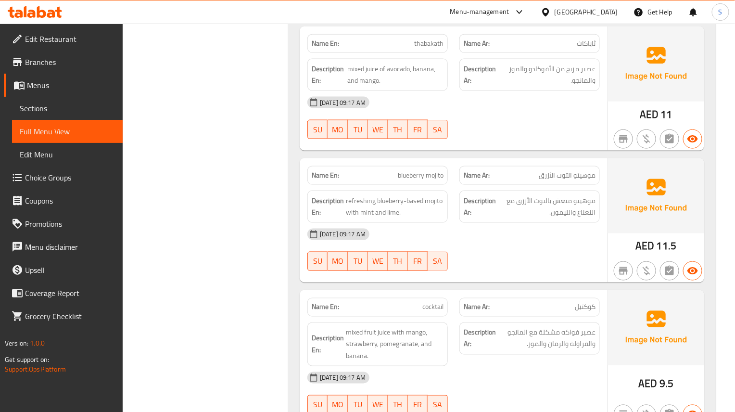
scroll to position [1979, 0]
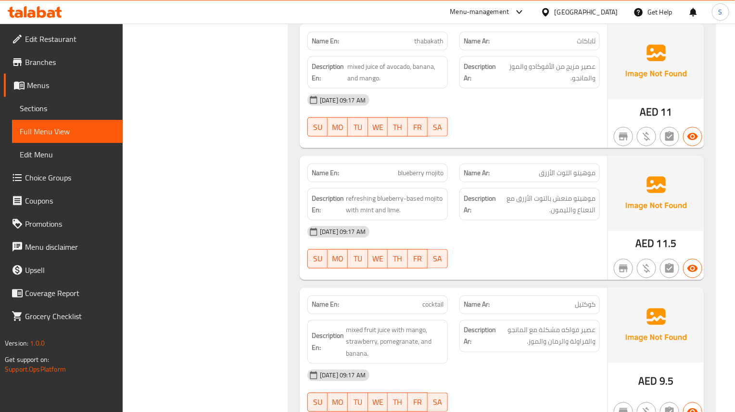
click at [461, 266] on div "Name En: blueberry mojito Name Ar: موهيتو التوت الأزرق Description En: refreshi…" at bounding box center [454, 218] width 308 height 124
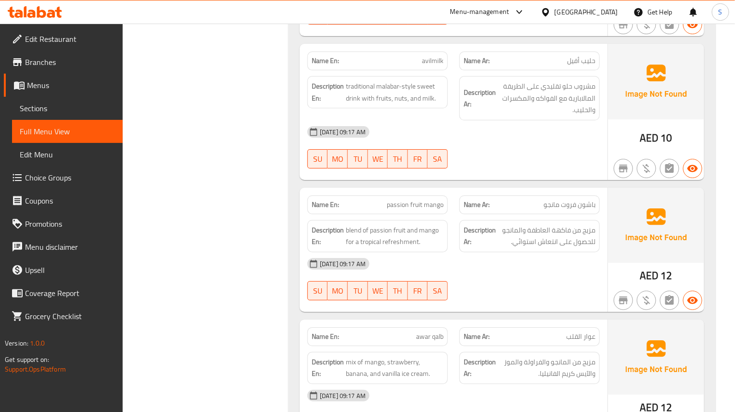
scroll to position [2787, 0]
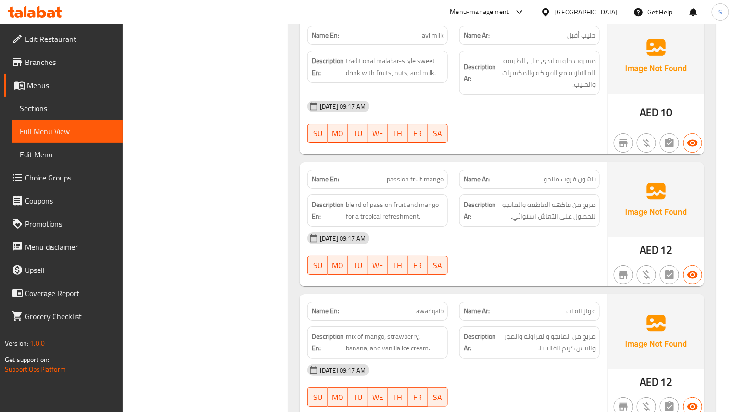
click at [527, 260] on div "04-09-2025 09:17 AM SU MO TU WE TH FR SA" at bounding box center [454, 254] width 304 height 54
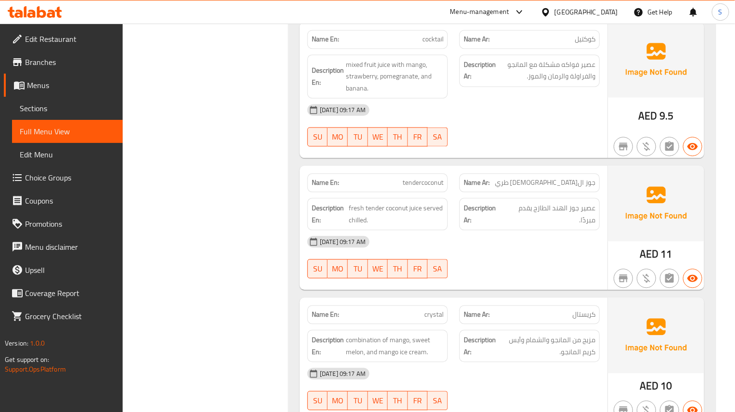
scroll to position [2316, 0]
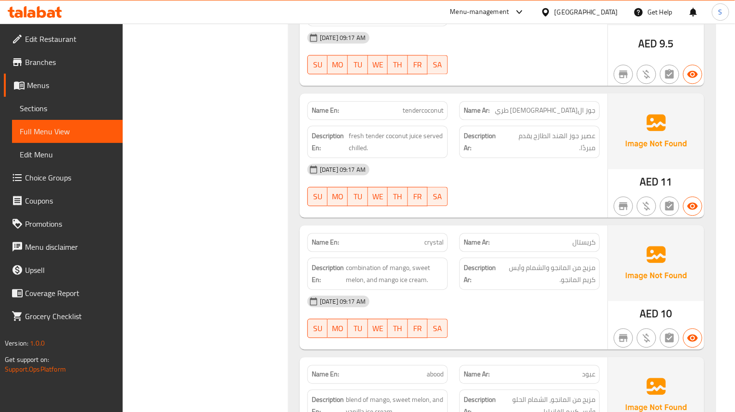
click at [378, 278] on span "combination of mango, sweet melon, and mango ice cream." at bounding box center [395, 274] width 98 height 24
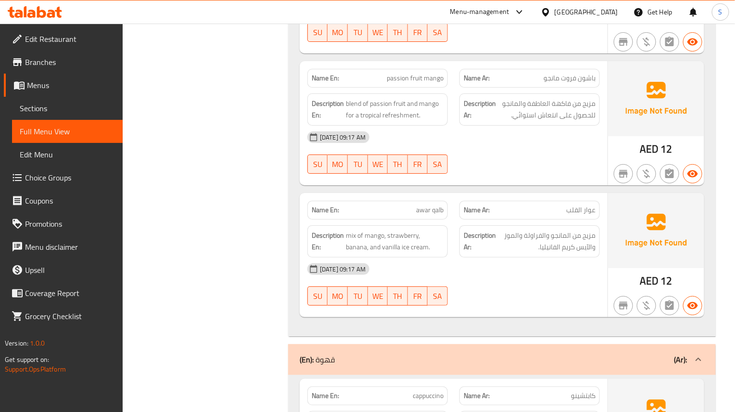
click at [399, 205] on p "Name En: awar qalb" at bounding box center [378, 210] width 132 height 10
drag, startPoint x: 406, startPoint y: 100, endPoint x: 369, endPoint y: 98, distance: 37.6
click at [369, 98] on span "blend of passion fruit and mango for a tropical refreshment." at bounding box center [395, 110] width 98 height 24
click at [467, 257] on div "04-09-2025 09:17 AM" at bounding box center [454, 268] width 304 height 23
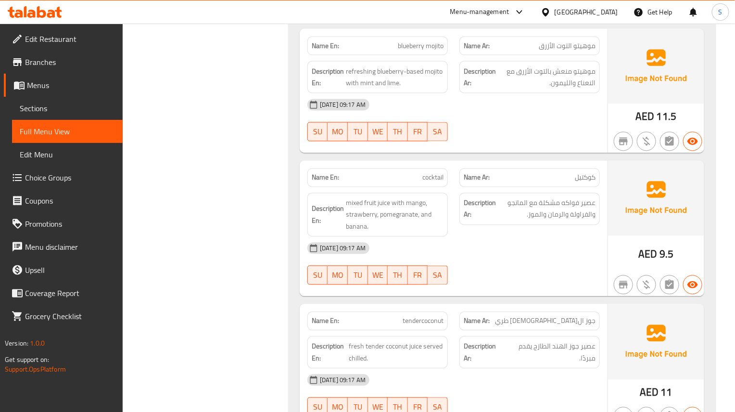
click at [381, 260] on div "SU MO TU WE TH FR SA" at bounding box center [378, 275] width 152 height 31
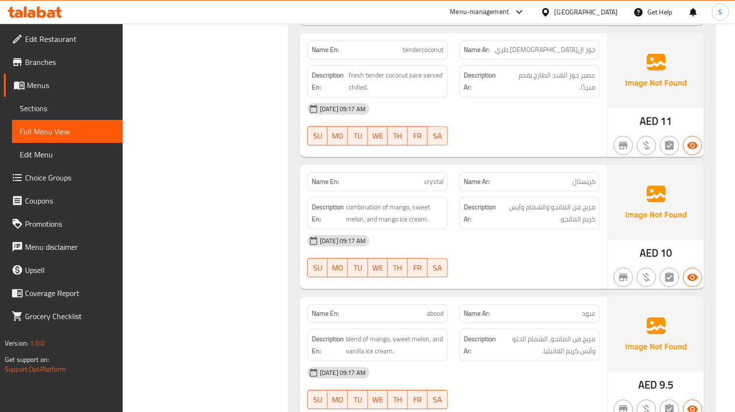
click at [395, 269] on button "TH" at bounding box center [398, 267] width 20 height 19
type button "4"
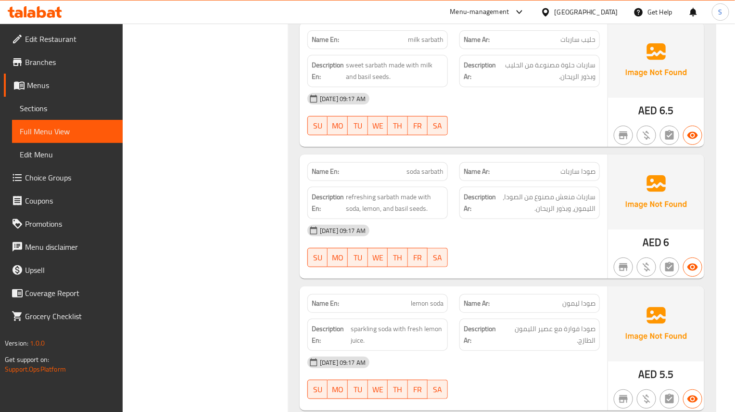
click at [468, 279] on div "Name En: soda sarbath Name Ar: صودا ساربات Description En: refreshing sarbath m…" at bounding box center [454, 216] width 308 height 124
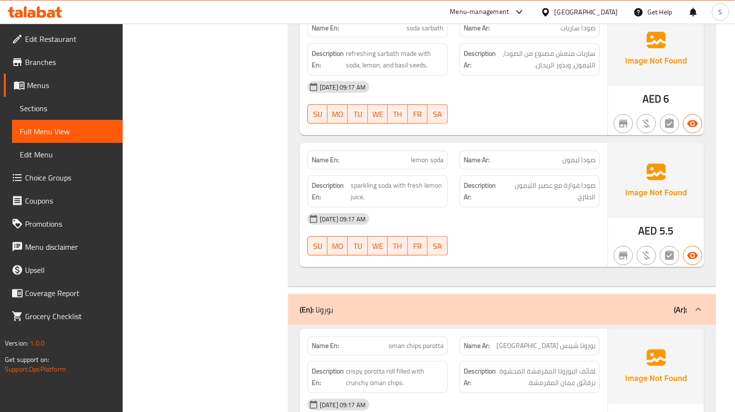
scroll to position [6050, 0]
click at [453, 229] on div "04-09-2025 09:17 AM" at bounding box center [454, 217] width 304 height 23
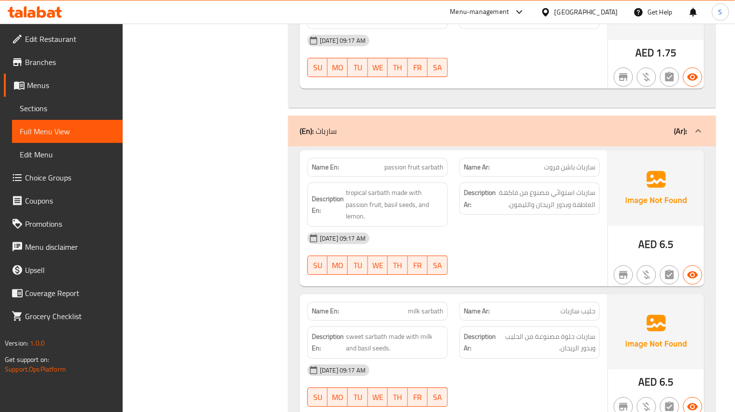
click at [478, 256] on div "04-09-2025 09:17 AM SU MO TU WE TH FR SA" at bounding box center [454, 254] width 304 height 54
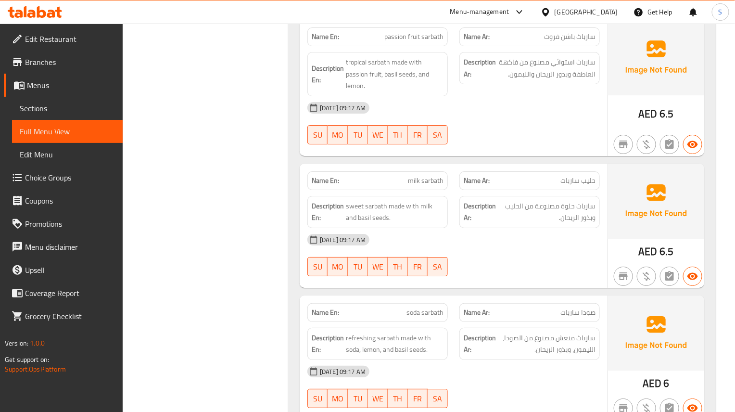
scroll to position [5779, 0]
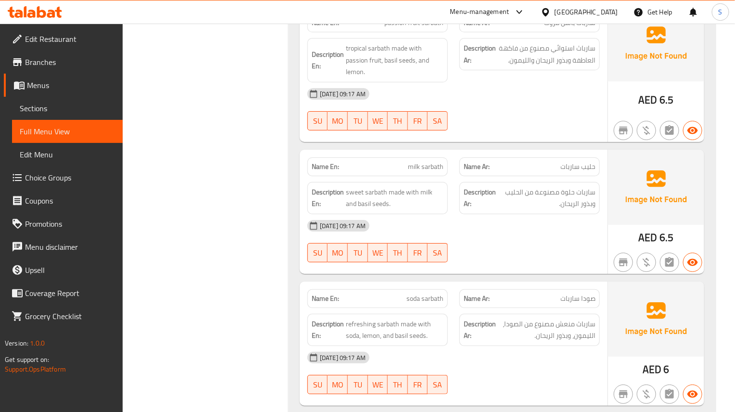
click at [549, 259] on div at bounding box center [530, 262] width 152 height 12
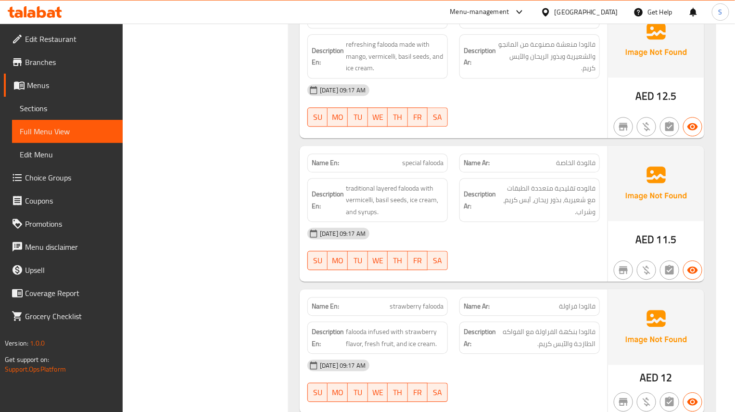
click at [364, 291] on div "Name En: mango falooda Name Ar: فلودا مانجو Description En: refreshing falooda …" at bounding box center [502, 215] width 428 height 434
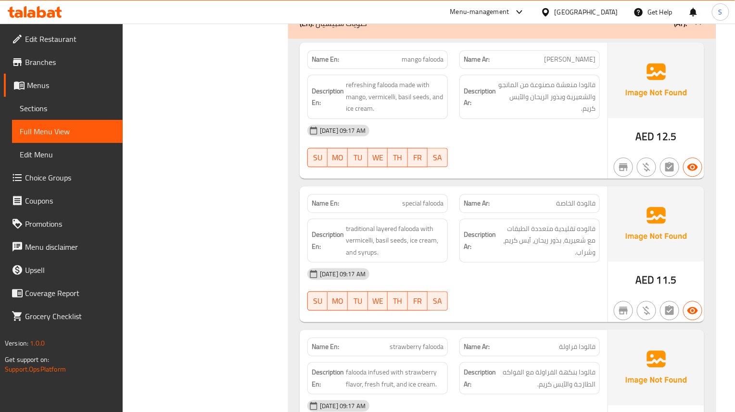
scroll to position [829, 0]
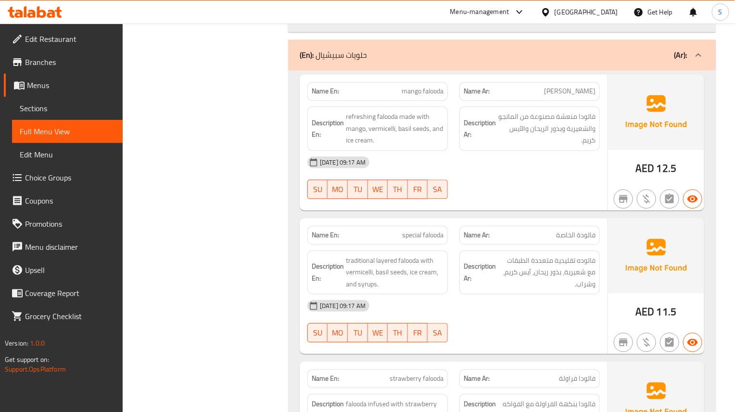
click at [472, 251] on div "Description Ar: فالوده تقليدية متعددة الطبقات مع شعيرية، بذور ريحان، آيس كريم، …" at bounding box center [530, 272] width 152 height 56
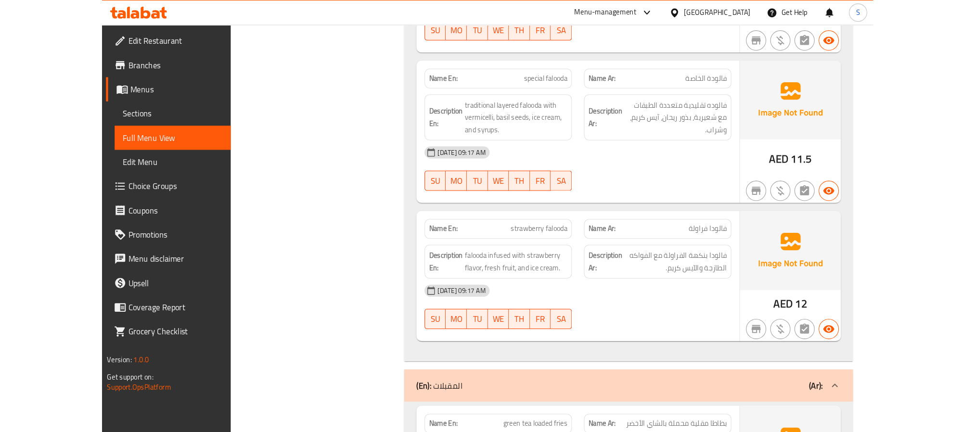
scroll to position [990, 0]
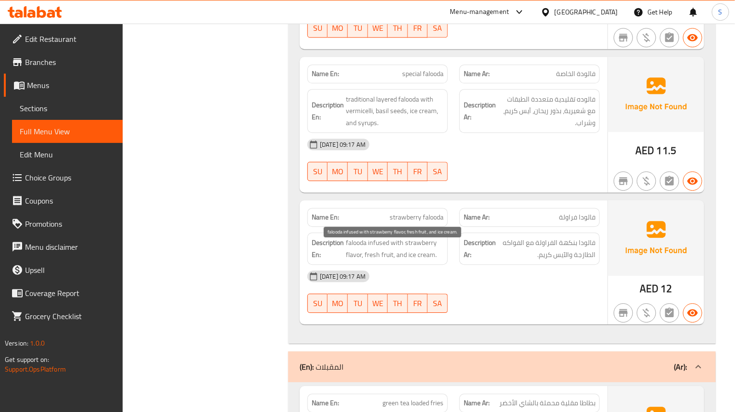
click at [388, 254] on span "falooda infused with strawberry flavor, fresh fruit, and ice cream." at bounding box center [395, 249] width 98 height 24
click at [373, 256] on span "falooda infused with strawberry flavor, fresh fruit, and ice cream." at bounding box center [395, 249] width 98 height 24
click at [377, 253] on span "falooda infused with strawberry flavor, fresh fruit, and ice cream." at bounding box center [395, 249] width 98 height 24
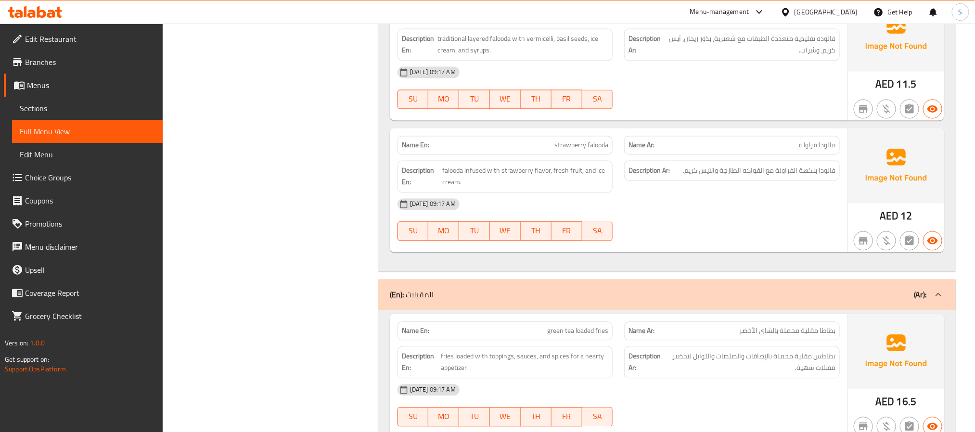
click at [573, 143] on span "strawberry falooda" at bounding box center [581, 145] width 54 height 10
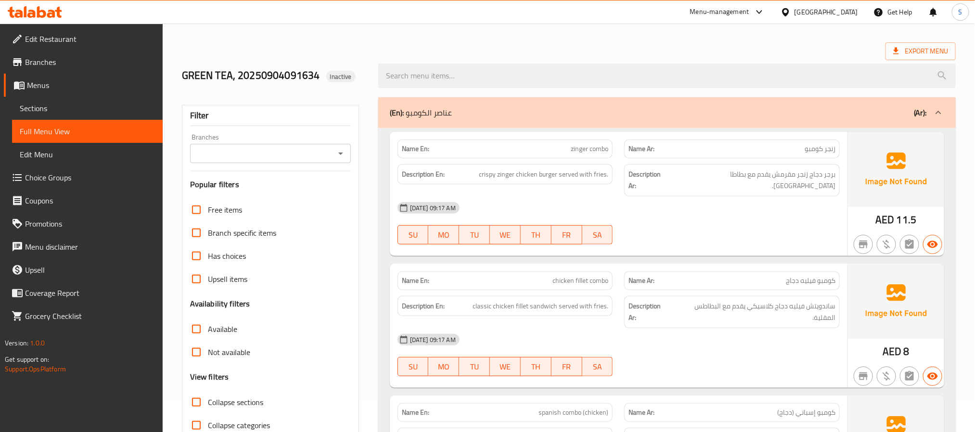
scroll to position [0, 0]
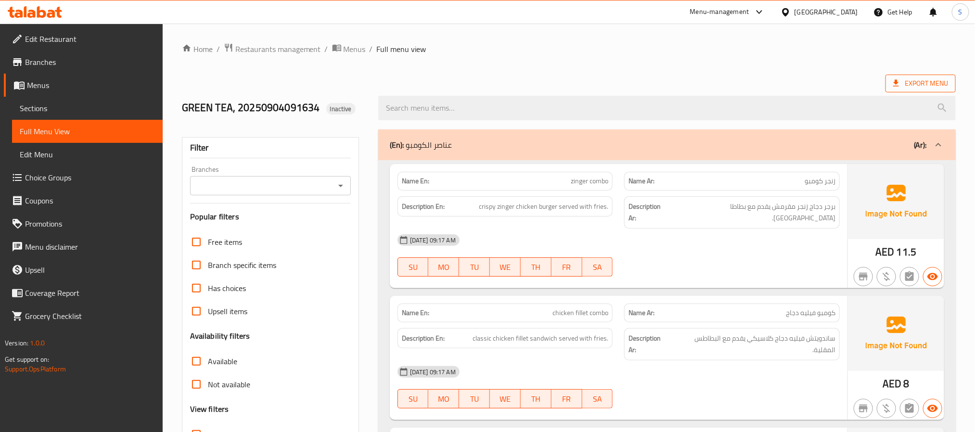
click at [735, 80] on span "Export Menu" at bounding box center [920, 83] width 55 height 12
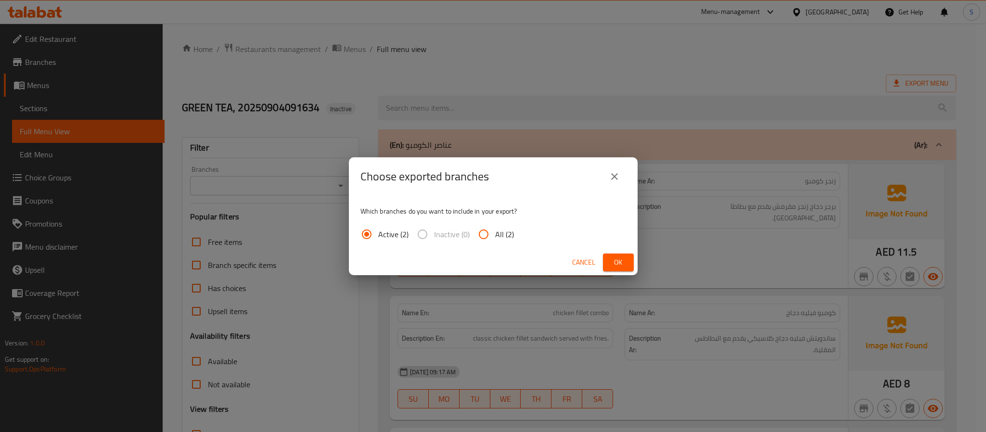
click at [491, 241] on input "All (2)" at bounding box center [483, 234] width 23 height 23
radio input "true"
click at [613, 261] on span "Ok" at bounding box center [617, 262] width 15 height 12
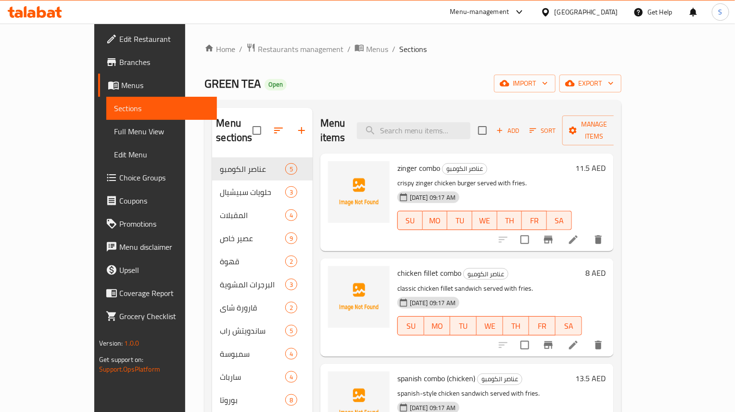
drag, startPoint x: 0, startPoint y: 0, endPoint x: 65, endPoint y: 41, distance: 76.7
click at [119, 41] on span "Edit Restaurant" at bounding box center [164, 39] width 90 height 12
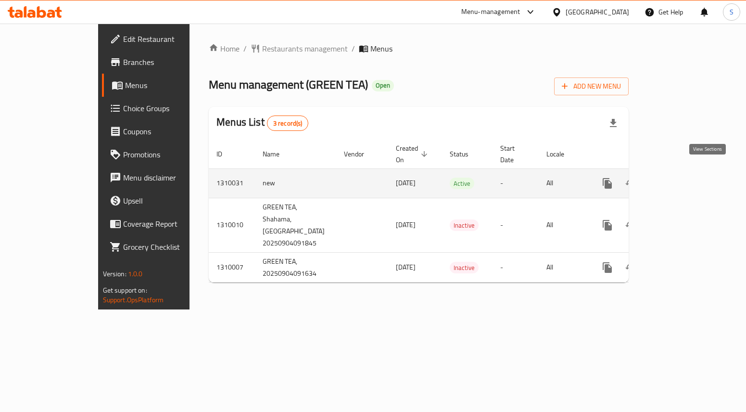
click at [683, 178] on icon "enhanced table" at bounding box center [677, 184] width 12 height 12
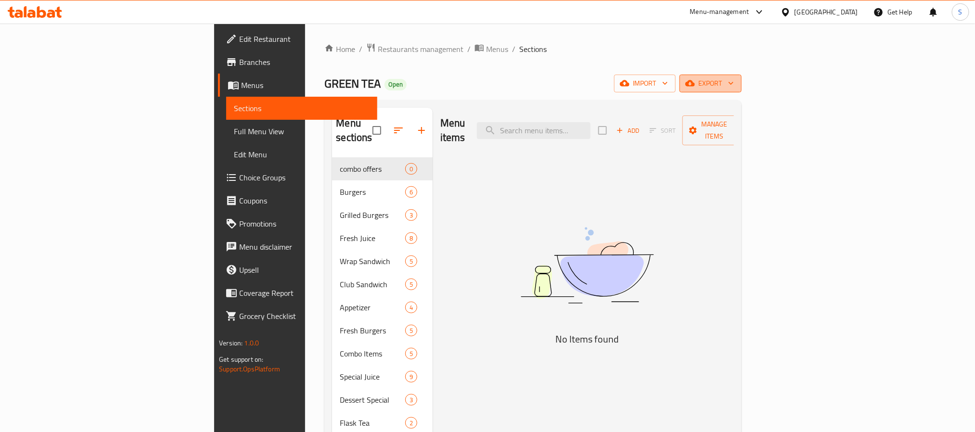
click at [734, 81] on span "export" at bounding box center [710, 83] width 47 height 12
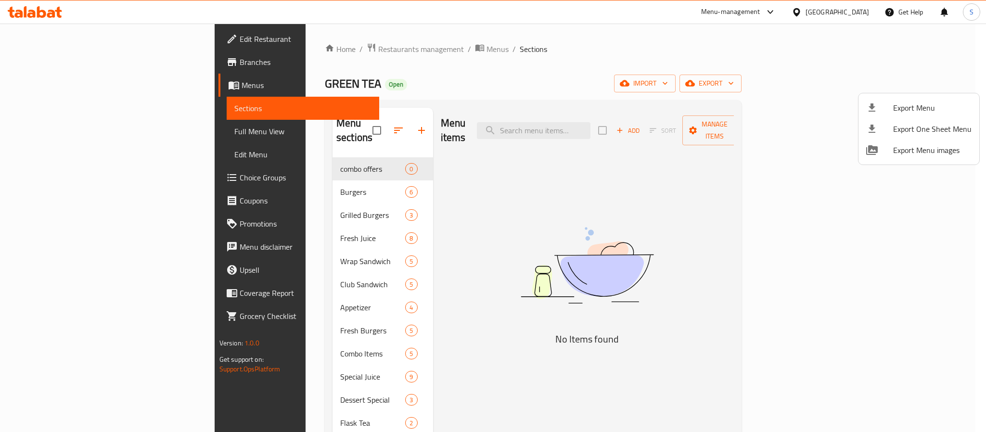
click at [885, 109] on div at bounding box center [879, 108] width 27 height 12
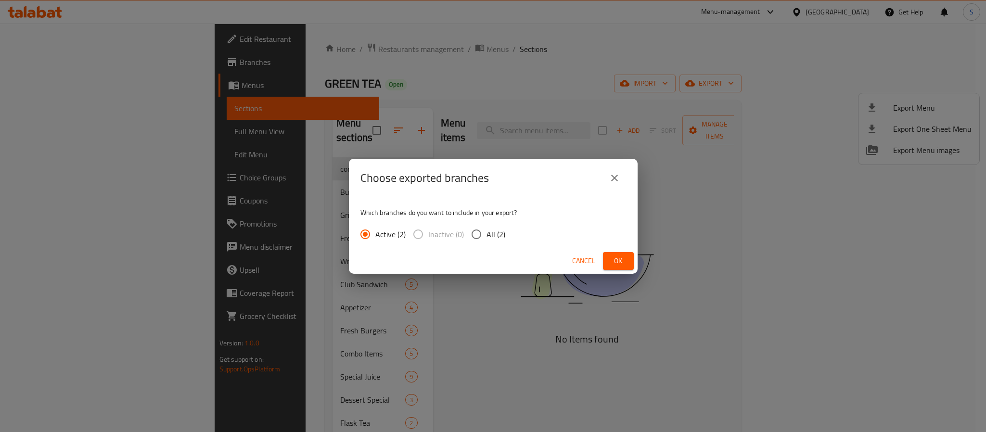
click at [487, 237] on span "All (2)" at bounding box center [495, 235] width 19 height 12
click at [486, 237] on input "All (2)" at bounding box center [476, 234] width 20 height 20
radio input "true"
click at [589, 261] on span "Cancel" at bounding box center [583, 261] width 23 height 12
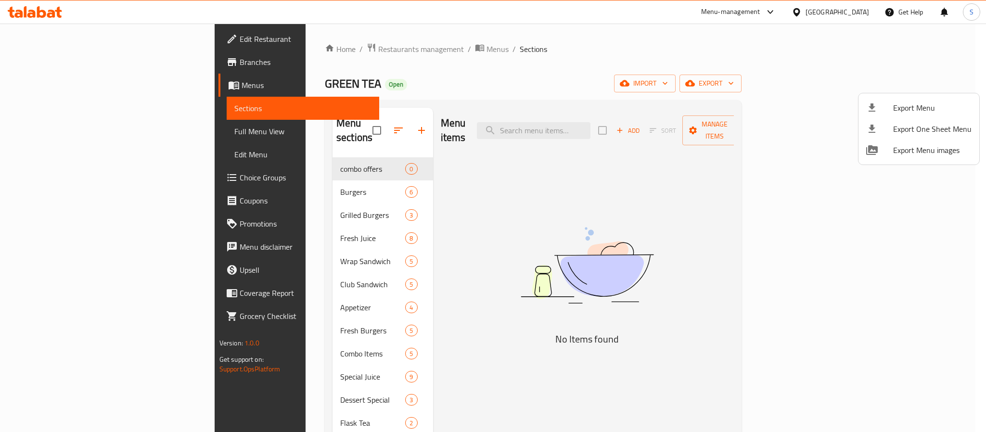
click at [251, 157] on div at bounding box center [493, 216] width 986 height 432
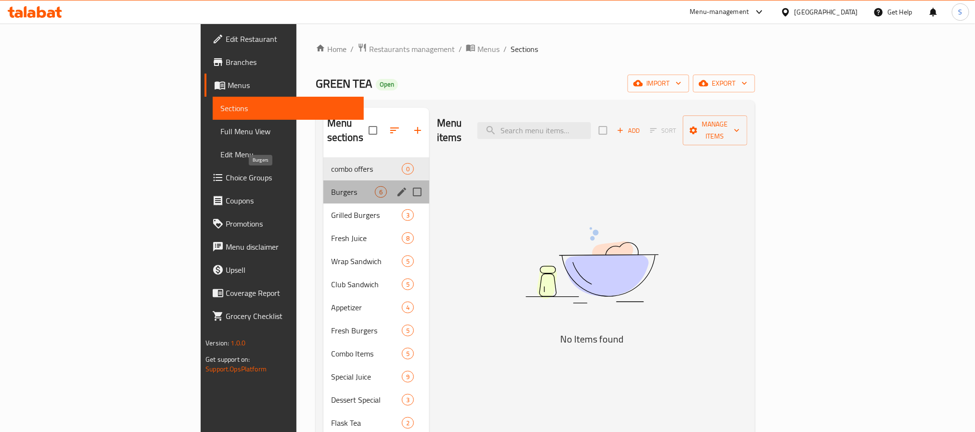
click at [331, 186] on span "Burgers" at bounding box center [353, 192] width 44 height 12
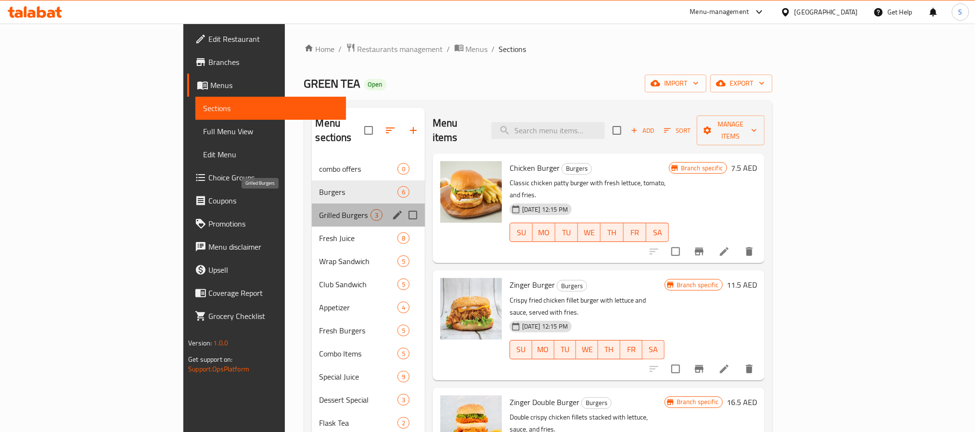
click at [319, 209] on span "Grilled Burgers" at bounding box center [344, 215] width 51 height 12
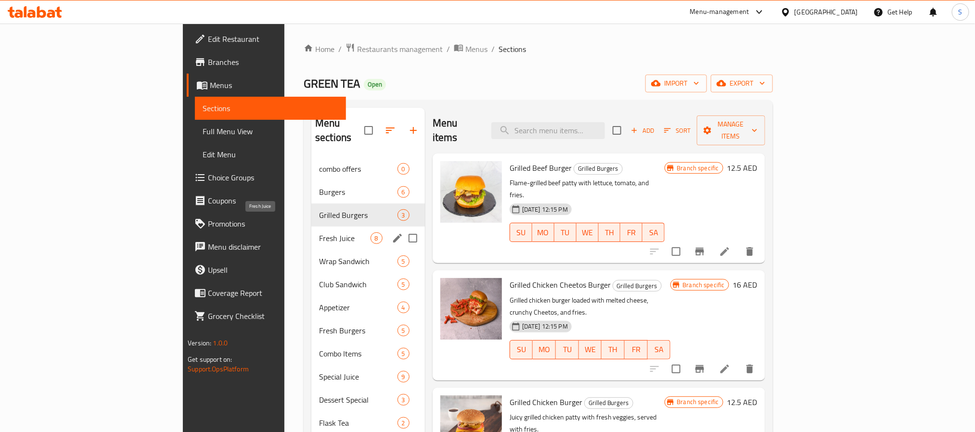
click at [319, 232] on span "Fresh Juice" at bounding box center [344, 238] width 51 height 12
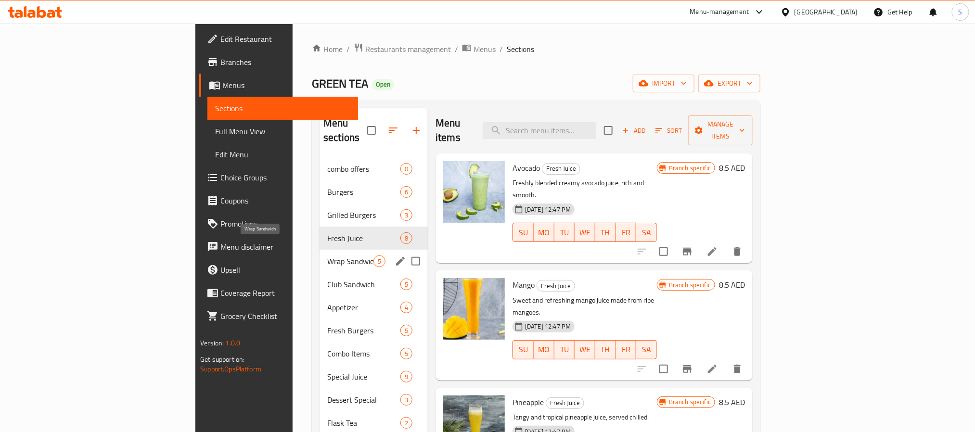
click at [327, 255] on span "Wrap Sandwich" at bounding box center [350, 261] width 46 height 12
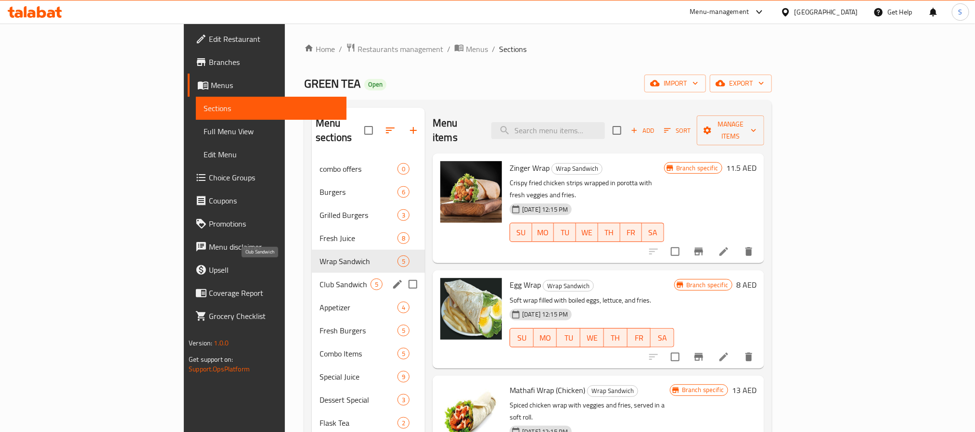
click at [319, 279] on span "Club Sandwich" at bounding box center [344, 285] width 51 height 12
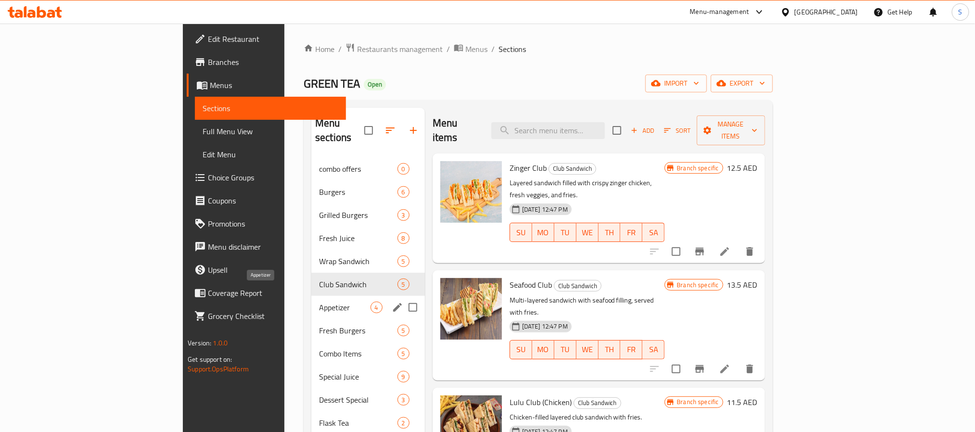
click at [319, 302] on span "Appetizer" at bounding box center [344, 308] width 51 height 12
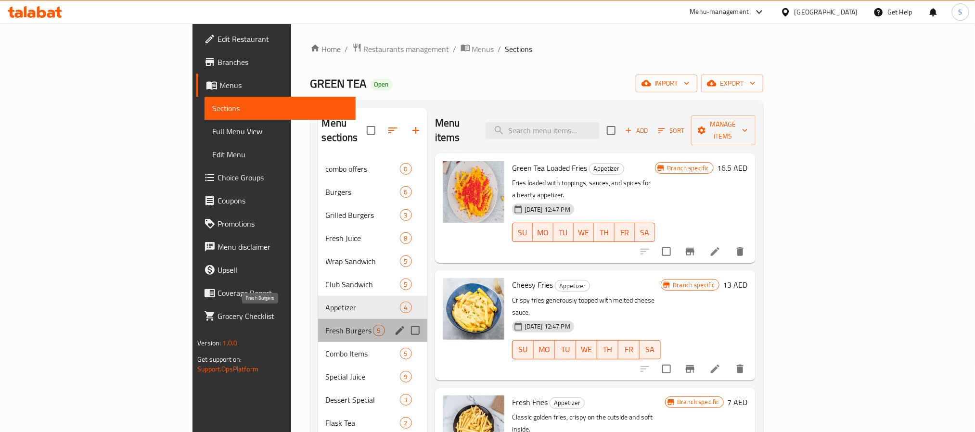
click at [326, 325] on span "Fresh Burgers" at bounding box center [349, 331] width 47 height 12
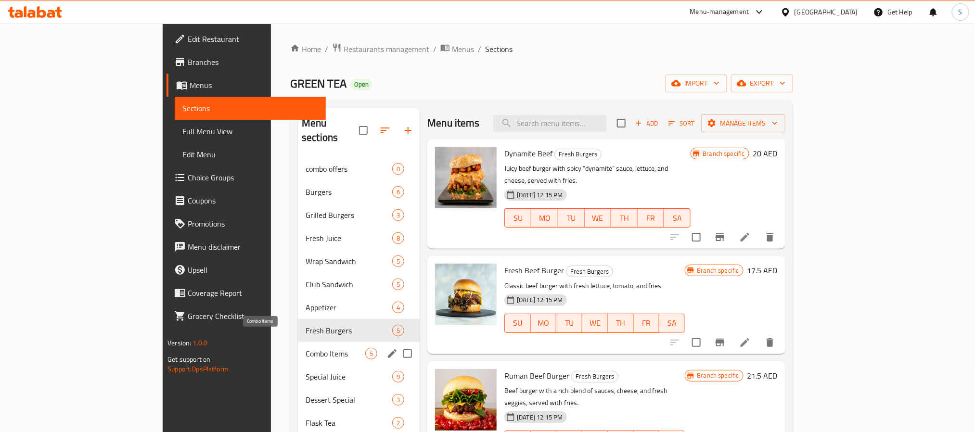
click at [305, 348] on span "Combo Items" at bounding box center [335, 354] width 60 height 12
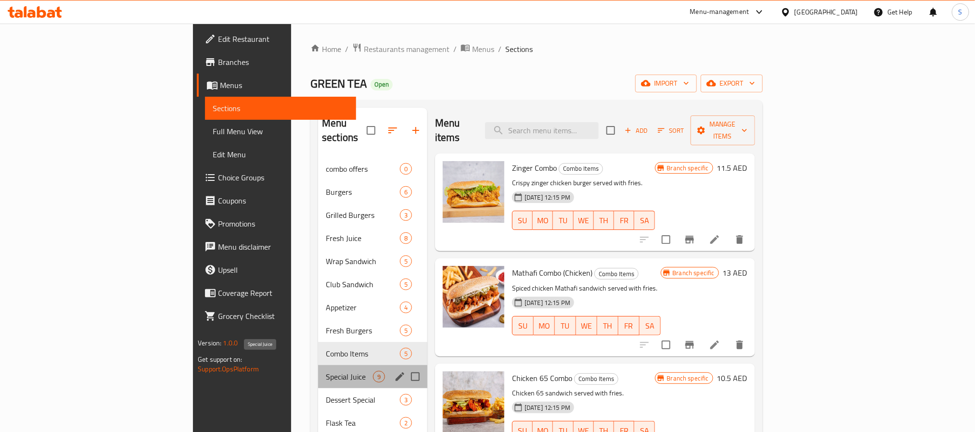
click at [326, 371] on span "Special Juice" at bounding box center [349, 377] width 47 height 12
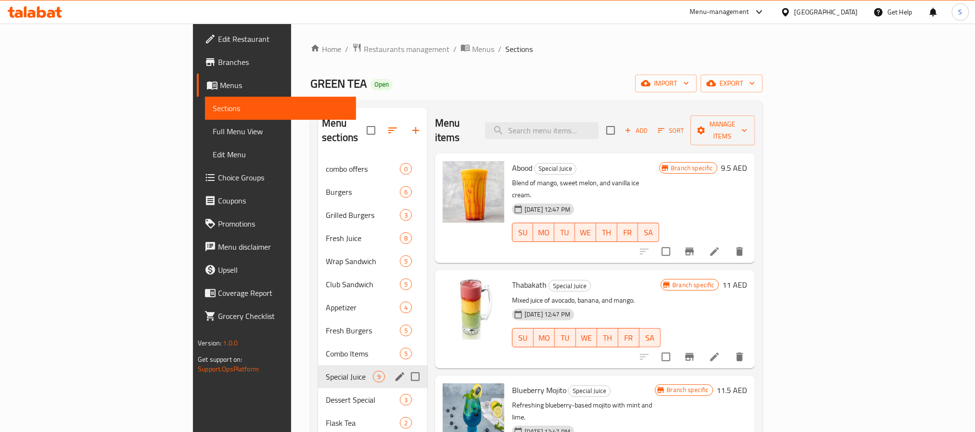
drag, startPoint x: 244, startPoint y: 378, endPoint x: 244, endPoint y: 397, distance: 18.8
click at [318, 388] on div "Dessert Special 3" at bounding box center [372, 399] width 109 height 23
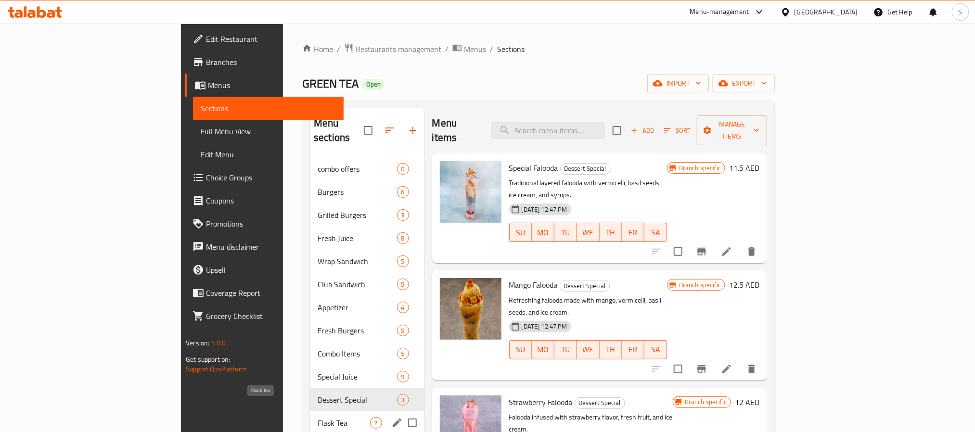
drag, startPoint x: 244, startPoint y: 404, endPoint x: 249, endPoint y: 416, distance: 12.8
click at [318, 417] on span "Flask Tea" at bounding box center [344, 423] width 52 height 12
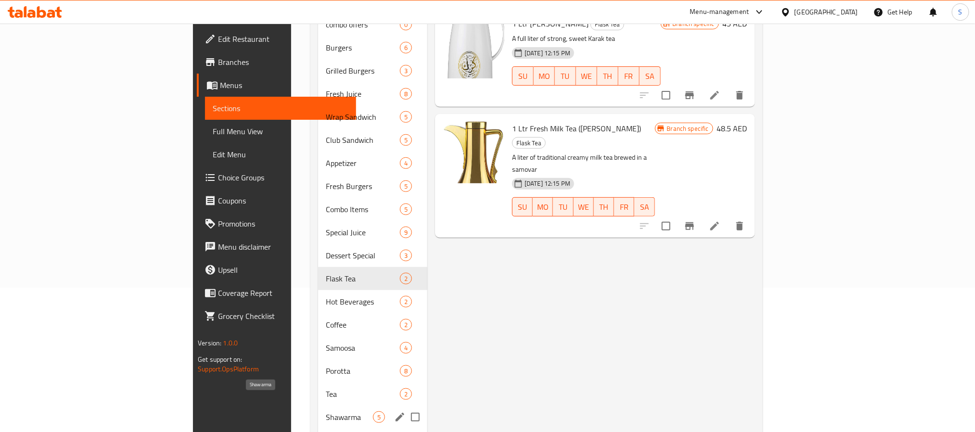
scroll to position [180, 0]
